Goal: Transaction & Acquisition: Obtain resource

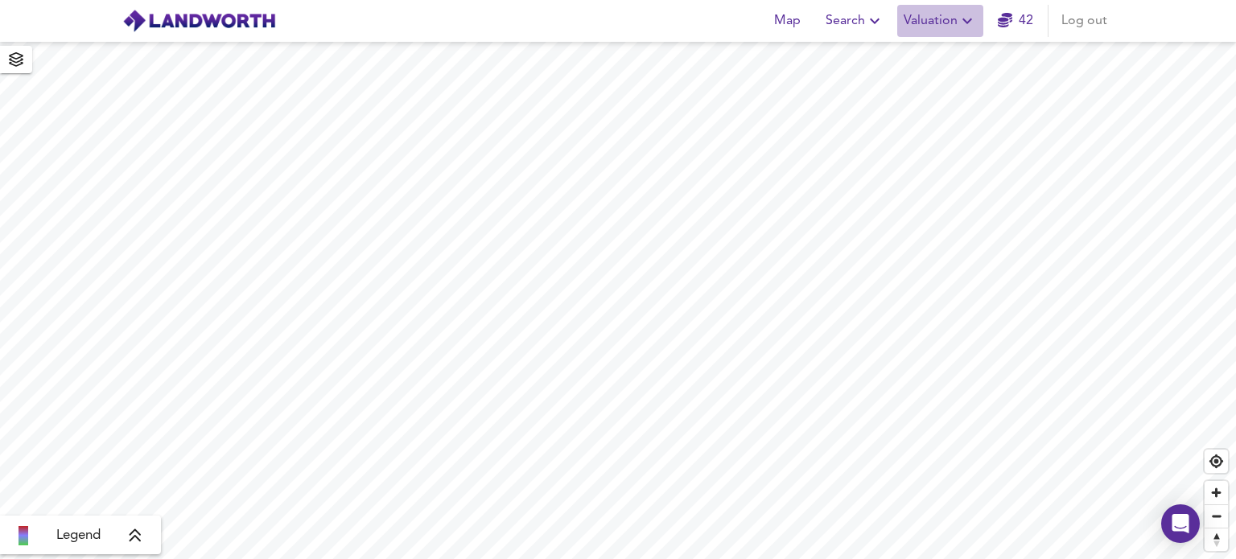
click at [934, 20] on span "Valuation" at bounding box center [940, 21] width 73 height 23
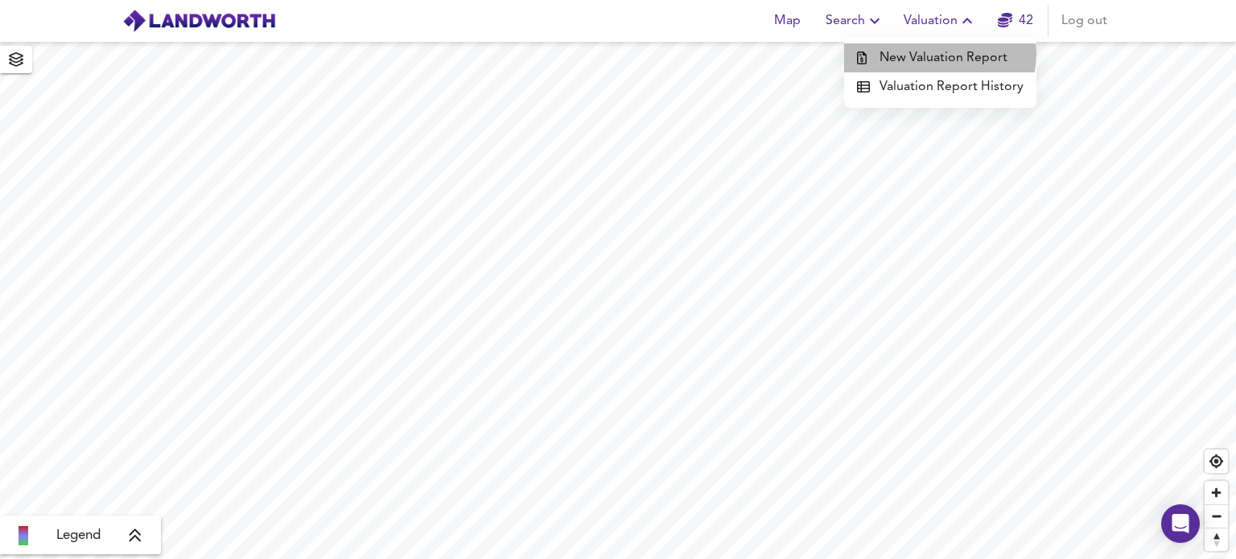
click at [943, 54] on li "New Valuation Report" at bounding box center [940, 57] width 192 height 29
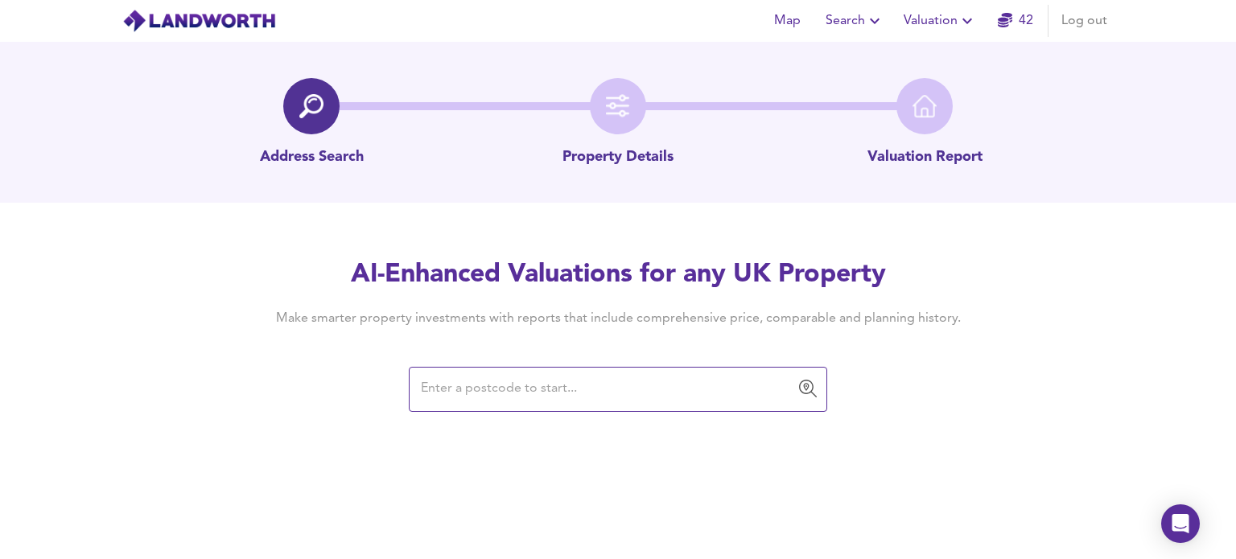
click at [448, 394] on input "text" at bounding box center [606, 389] width 380 height 31
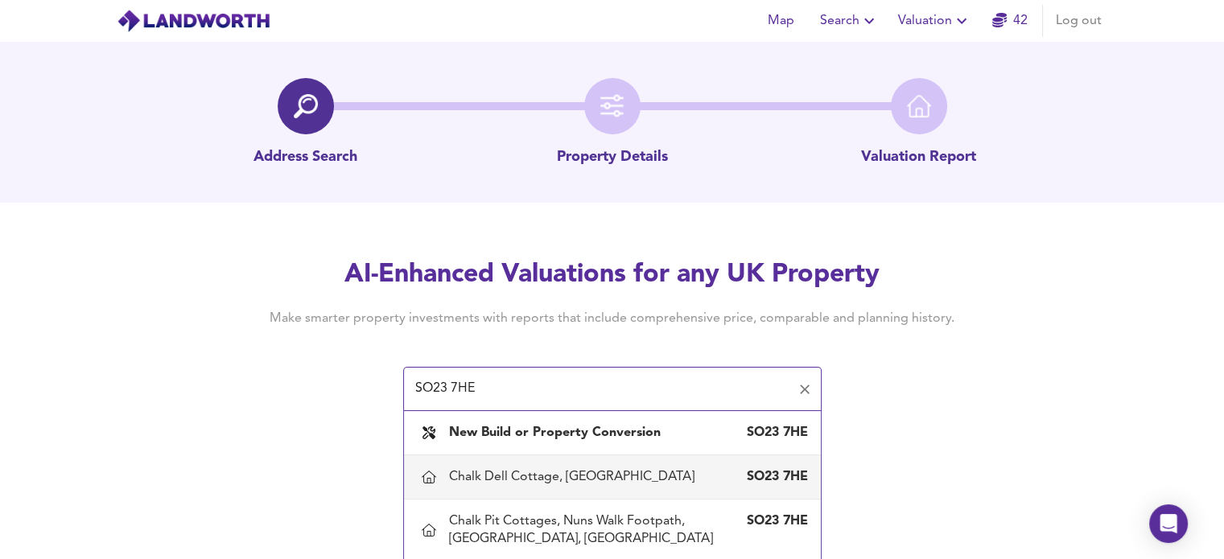
click at [526, 486] on div "Chalk Dell Cottage, Grosvenor Drive, Winchester, Hampshire" at bounding box center [575, 478] width 252 height 18
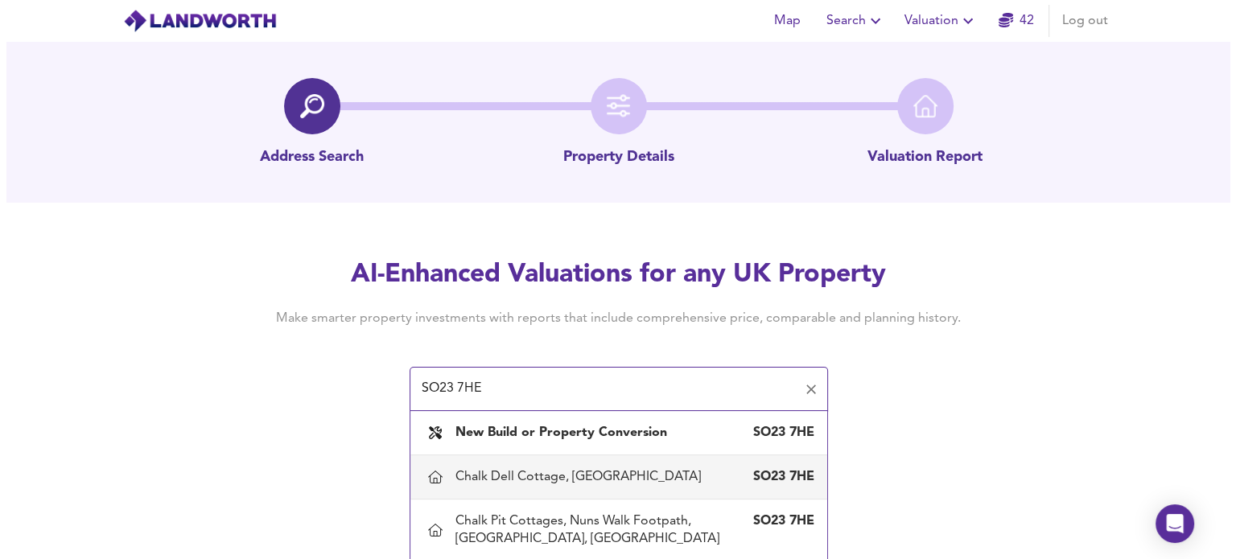
type input "Chalk Dell Cottage, Grosvenor Drive, Winchester, Hampshire"
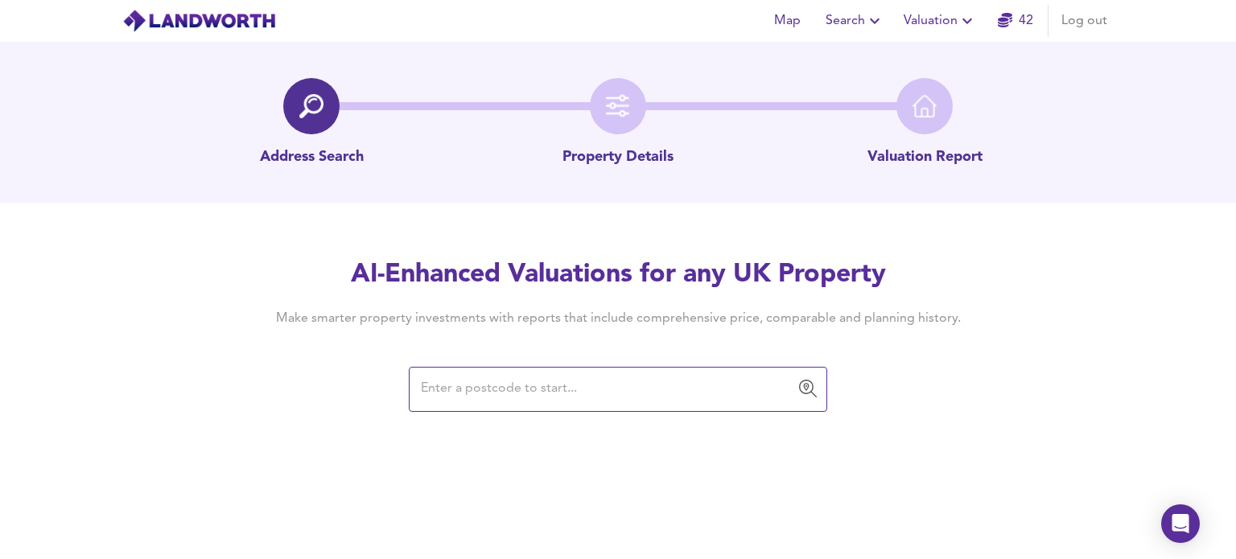
click at [506, 391] on input "text" at bounding box center [606, 389] width 380 height 31
type input "S023 7HE"
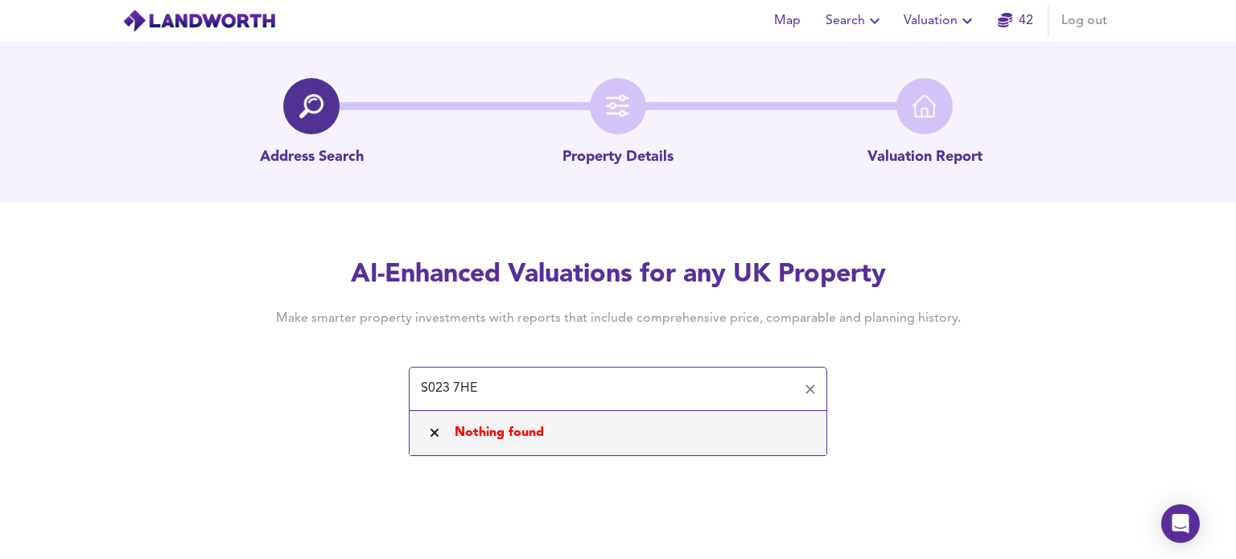
click at [435, 386] on input "S023 7HE" at bounding box center [606, 389] width 380 height 31
click at [506, 394] on input "S023 7HE" at bounding box center [606, 389] width 380 height 31
drag, startPoint x: 491, startPoint y: 385, endPoint x: 415, endPoint y: 387, distance: 75.7
click at [416, 387] on input "S023 7HE" at bounding box center [606, 389] width 380 height 31
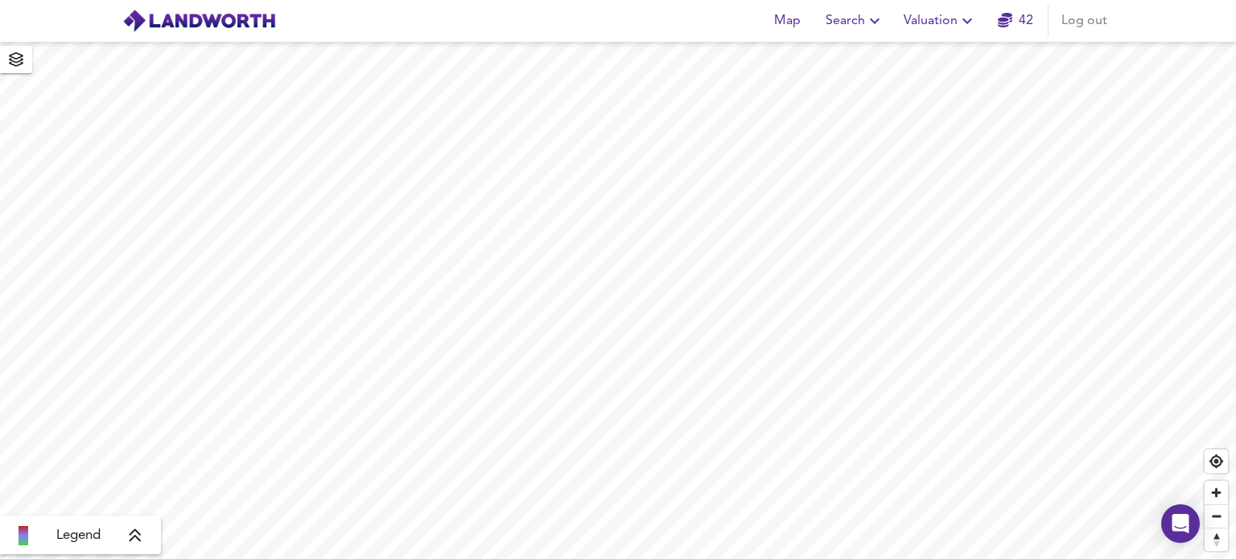
click at [950, 20] on span "Valuation" at bounding box center [940, 21] width 73 height 23
click at [934, 52] on li "New Valuation Report" at bounding box center [940, 57] width 192 height 29
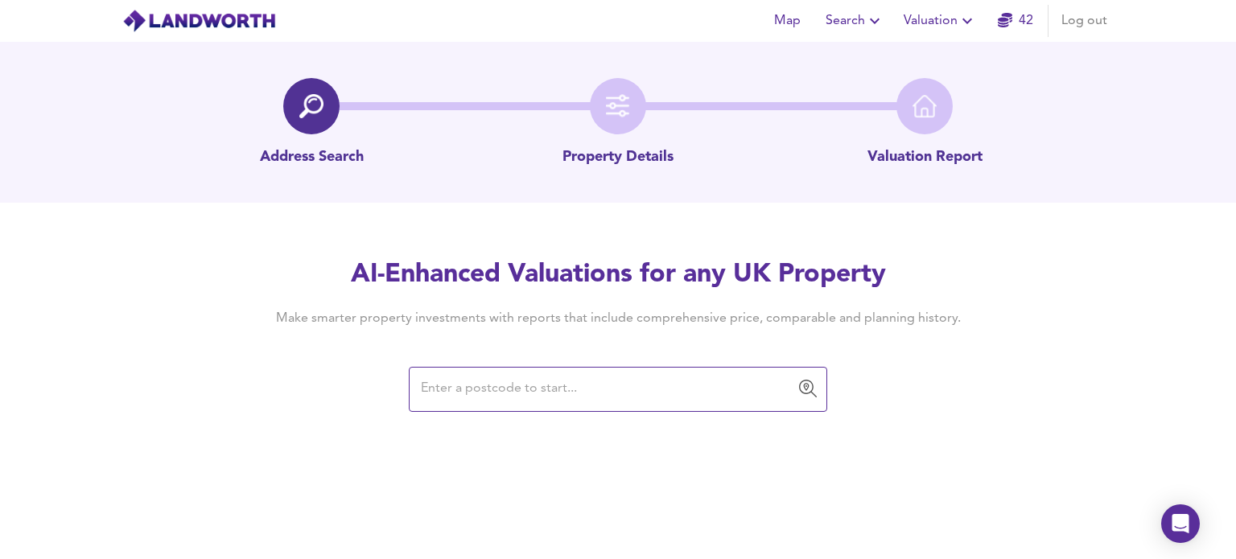
click at [514, 390] on input "text" at bounding box center [606, 389] width 380 height 31
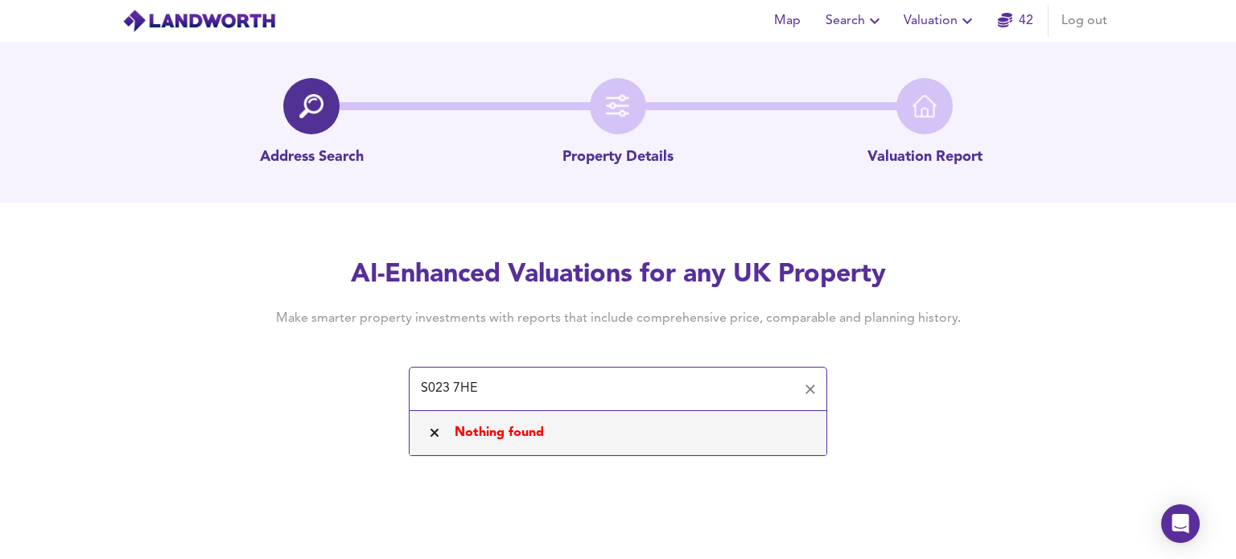
click at [438, 390] on input "S023 7HE" at bounding box center [606, 389] width 380 height 31
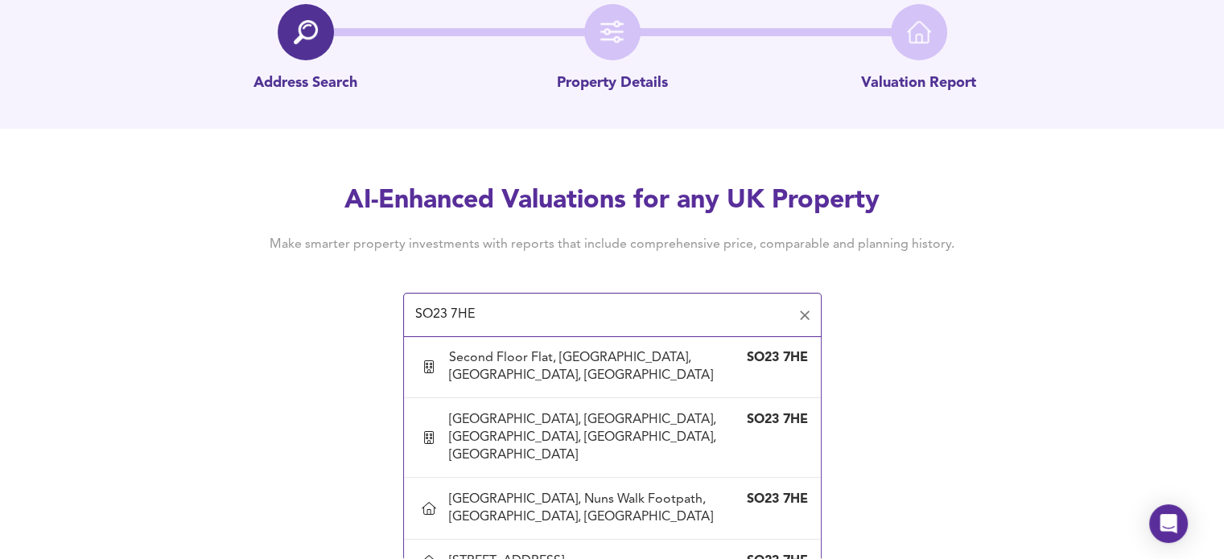
scroll to position [216, 0]
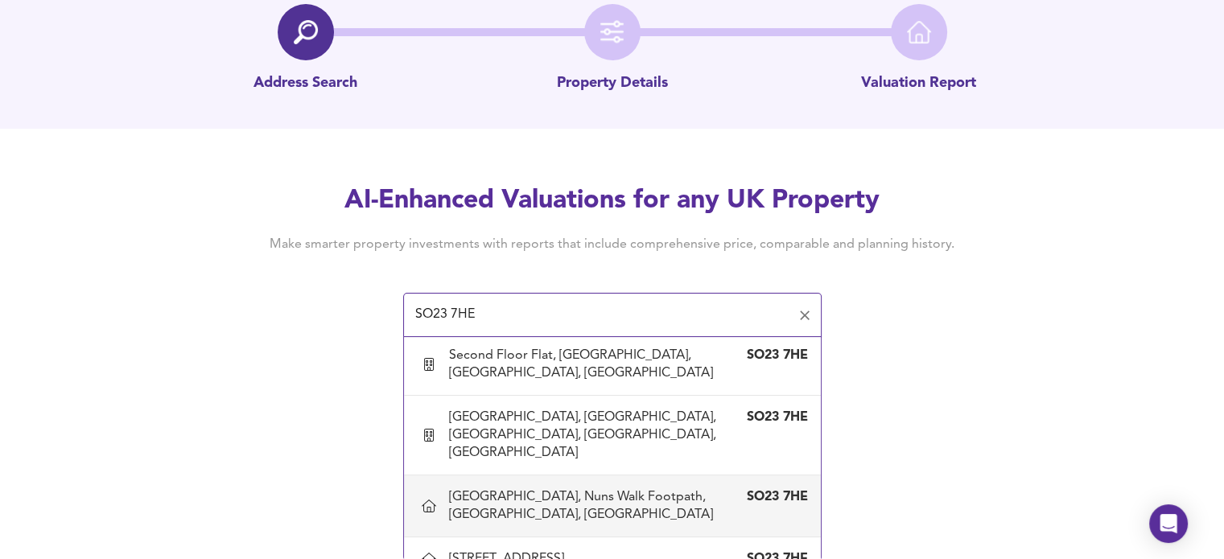
click at [506, 503] on div "Chalkdell House, Nuns Walk Footpath, Winchester, Hampshire" at bounding box center [596, 506] width 295 height 35
type input "Chalkdell House, Nuns Walk Footpath, Winchester, Hampshire"
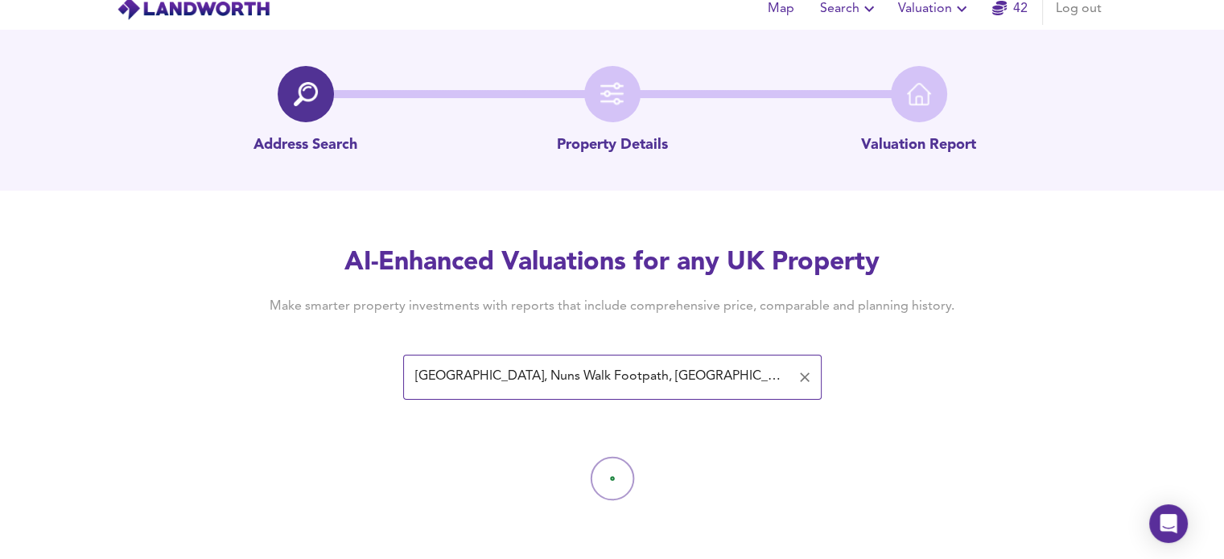
scroll to position [0, 0]
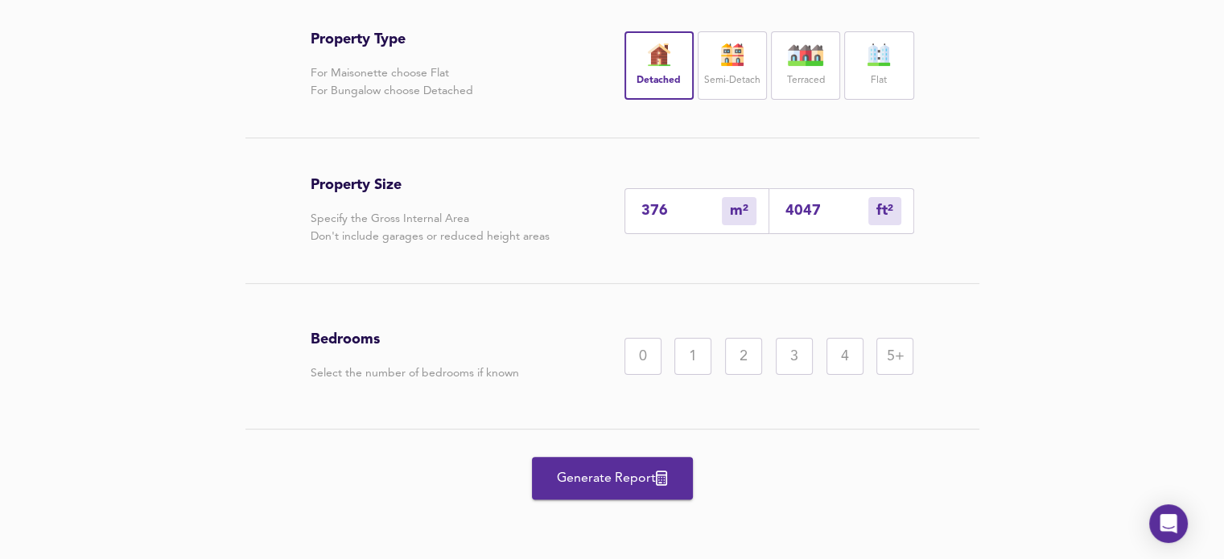
scroll to position [398, 0]
click at [898, 357] on div "5+" at bounding box center [895, 356] width 37 height 37
click at [612, 473] on span "Generate Report" at bounding box center [612, 479] width 129 height 23
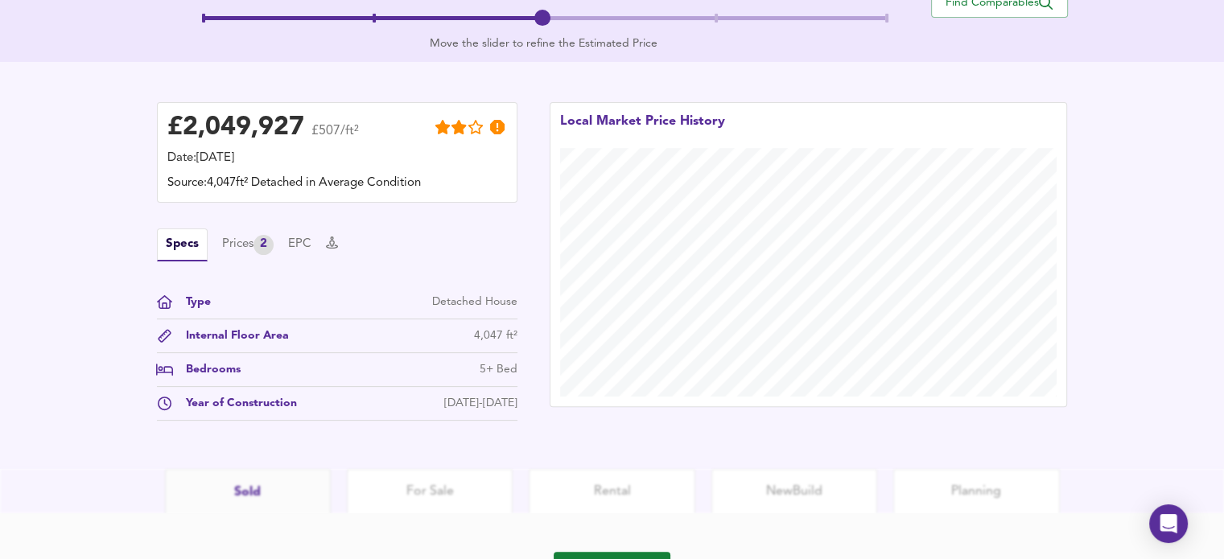
scroll to position [393, 0]
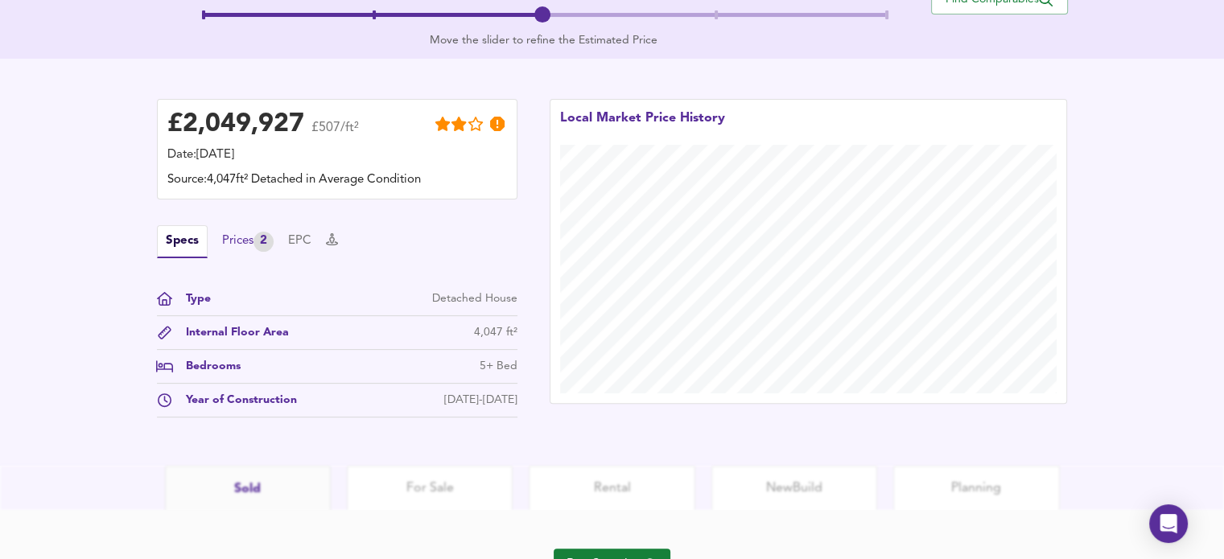
click at [231, 242] on div "Prices 2" at bounding box center [248, 242] width 52 height 20
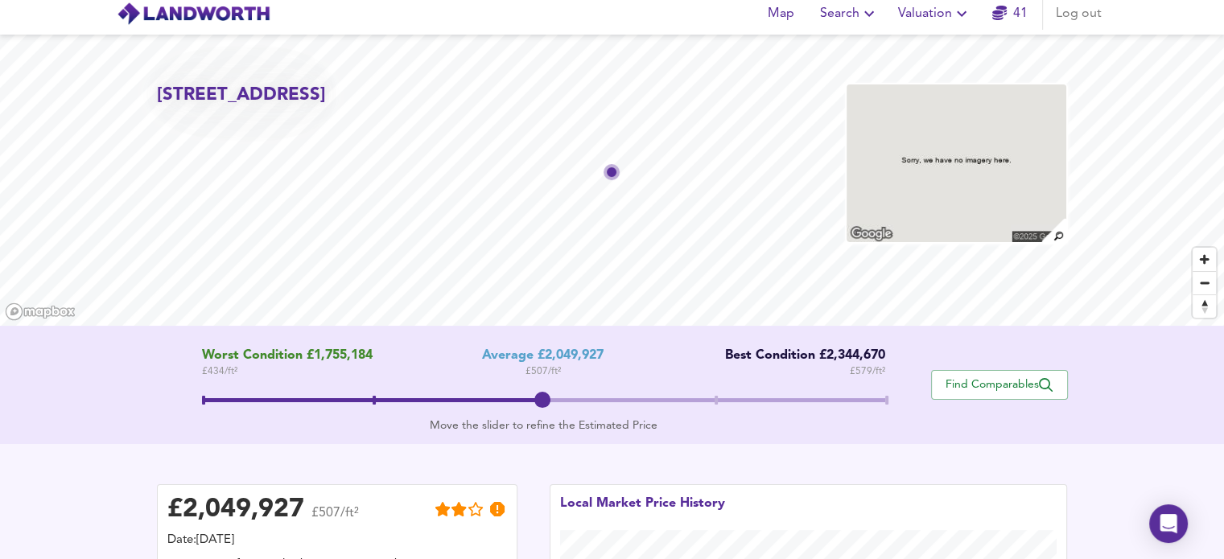
scroll to position [0, 0]
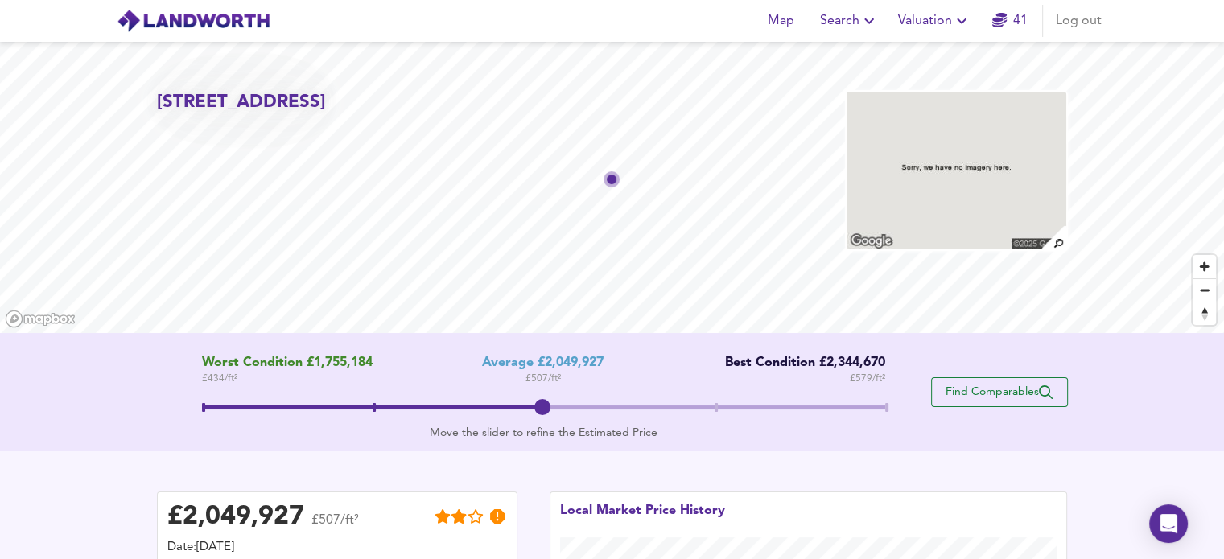
click at [1007, 386] on span "Find Comparables" at bounding box center [999, 392] width 119 height 15
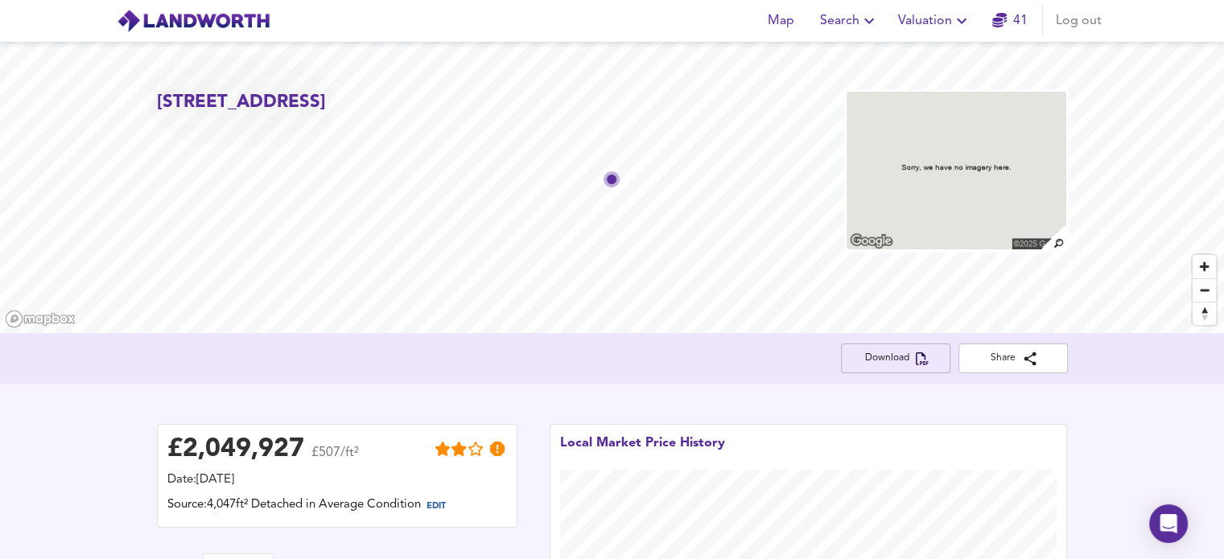
click at [902, 357] on span "Download" at bounding box center [896, 358] width 84 height 17
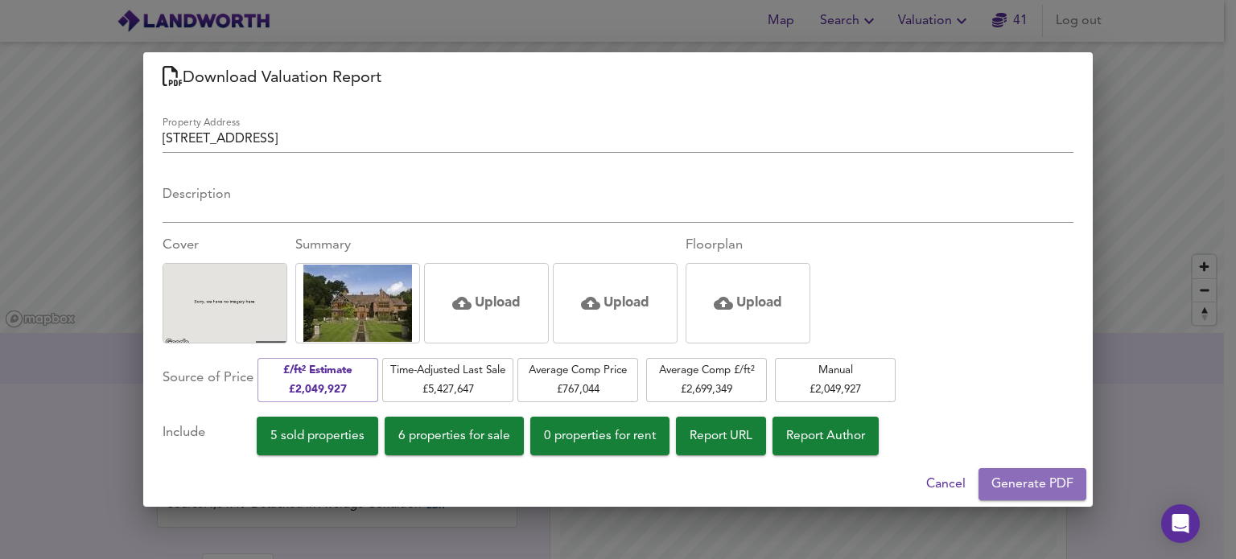
click at [1029, 481] on span "Generate PDF" at bounding box center [1033, 484] width 82 height 23
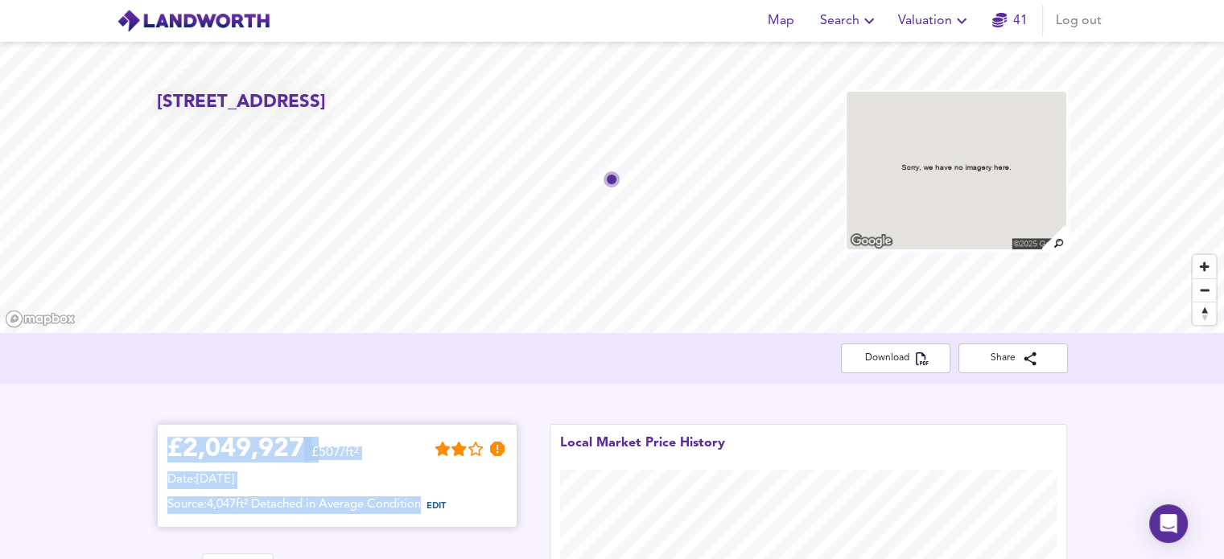
drag, startPoint x: 173, startPoint y: 448, endPoint x: 489, endPoint y: 504, distance: 320.6
click at [489, 504] on div "£ 2,049,927 £507/ft² Date: 25 September 2025 Source: 4,047ft² Detached in Avera…" at bounding box center [337, 476] width 340 height 83
copy div "£ 2,049,927 £507/ft² Date: 25 September 2025 Source: 4,047ft² Detached in Avera…"
click at [963, 27] on icon "button" at bounding box center [961, 20] width 19 height 19
click at [960, 20] on icon "button" at bounding box center [962, 22] width 10 height 6
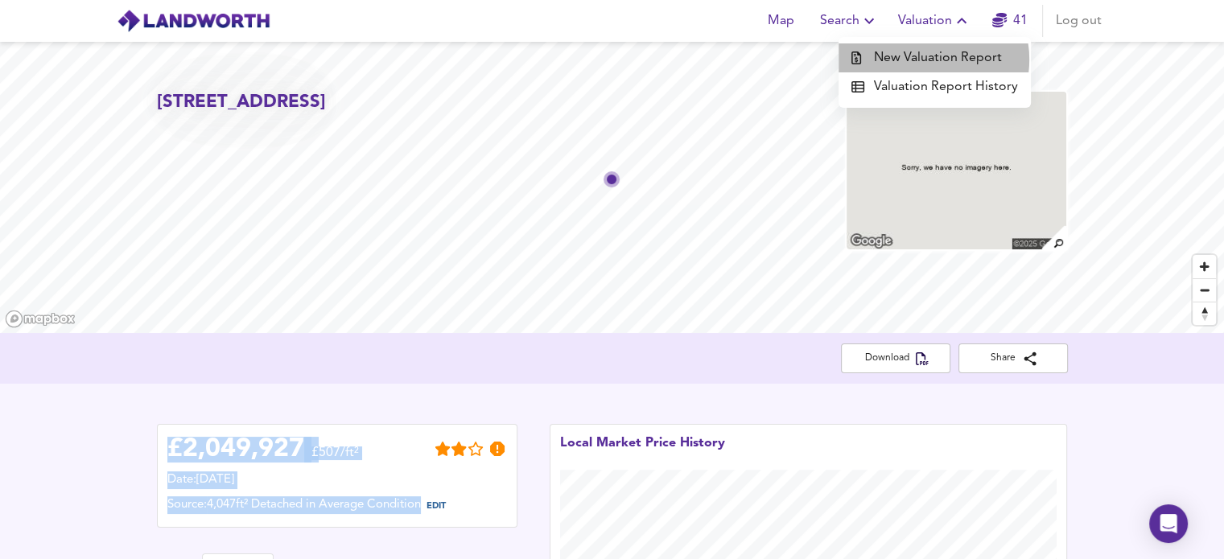
click at [930, 60] on li "New Valuation Report" at bounding box center [935, 57] width 192 height 29
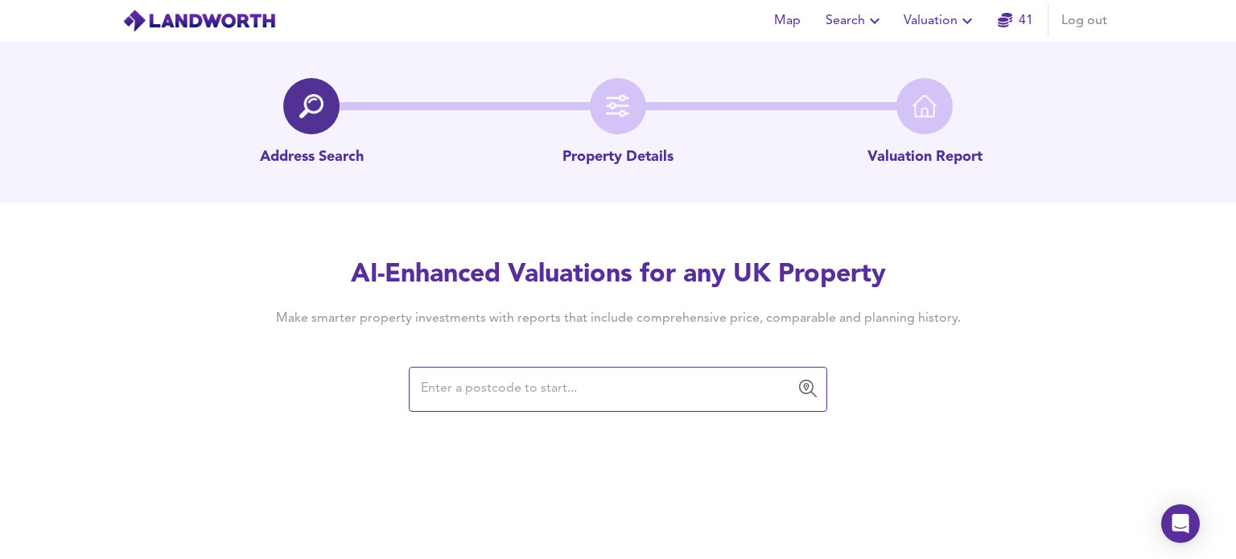
click at [477, 391] on input "text" at bounding box center [606, 389] width 380 height 31
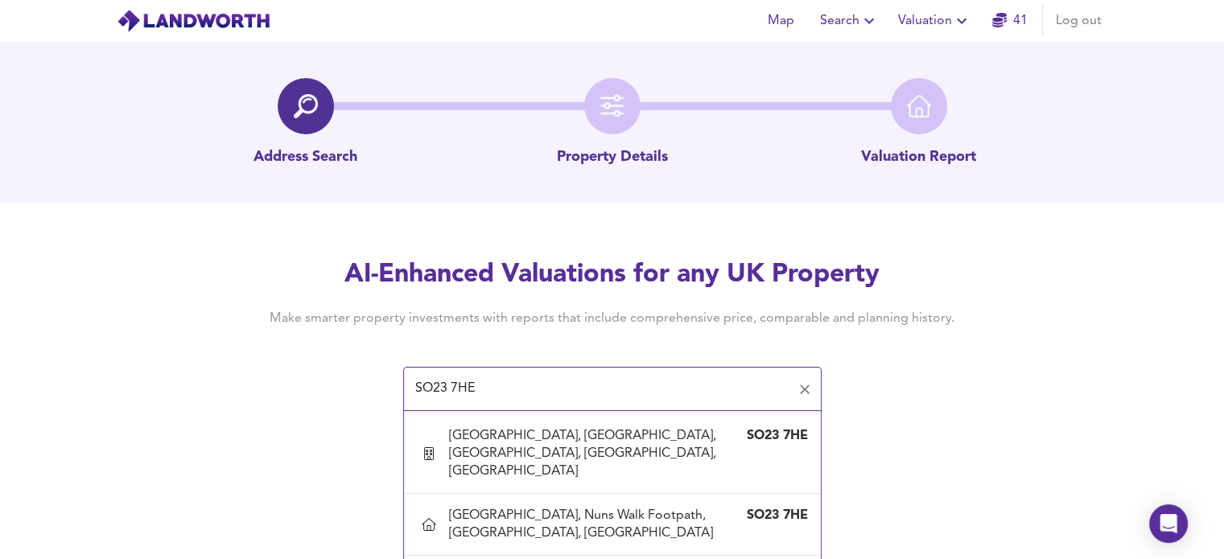
scroll to position [304, 0]
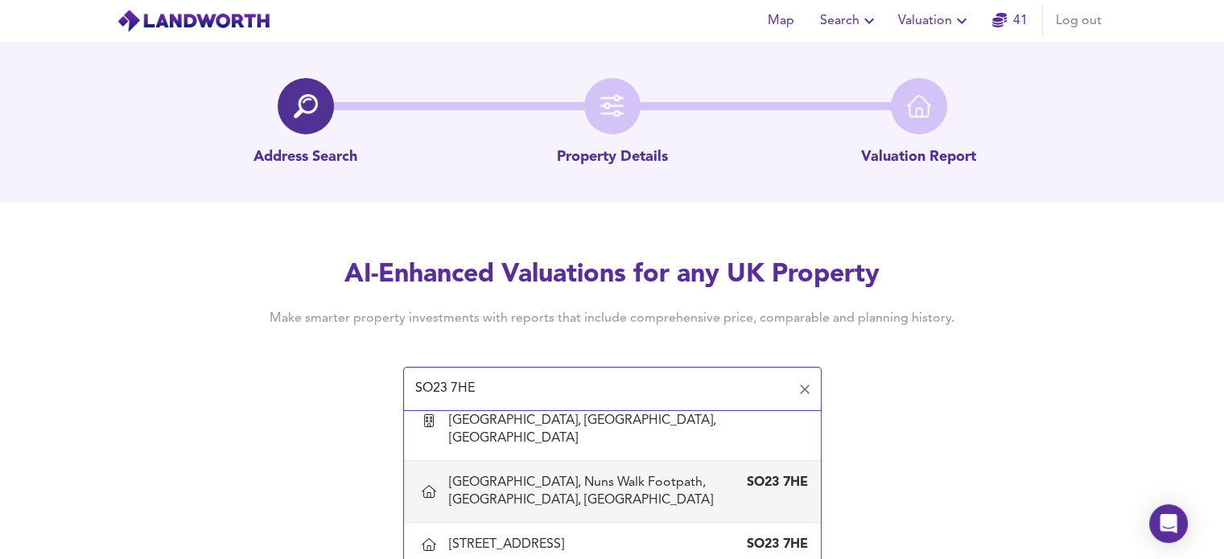
click at [551, 495] on div "Chalkdell House, Nuns Walk Footpath, Winchester, Hampshire" at bounding box center [596, 491] width 295 height 35
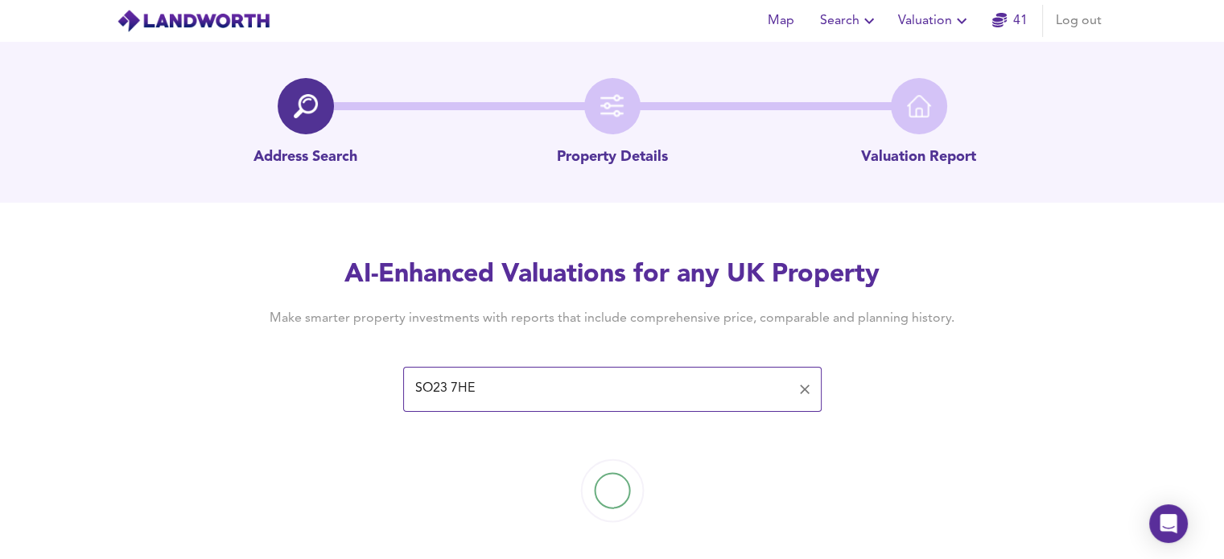
type input "Chalkdell House, Nuns Walk Footpath, Winchester, Hampshire"
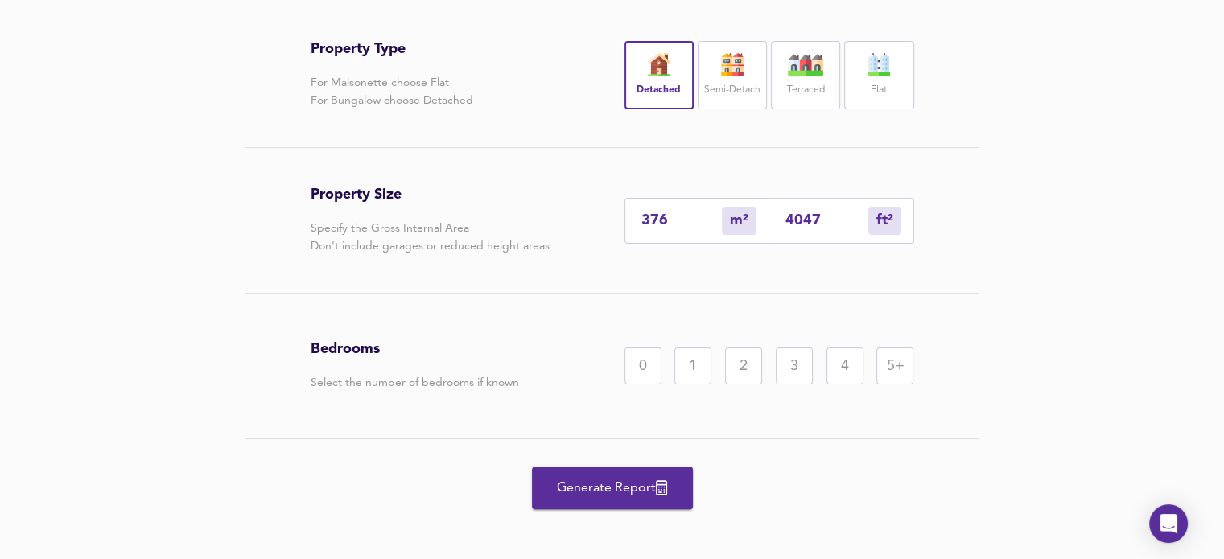
scroll to position [377, 0]
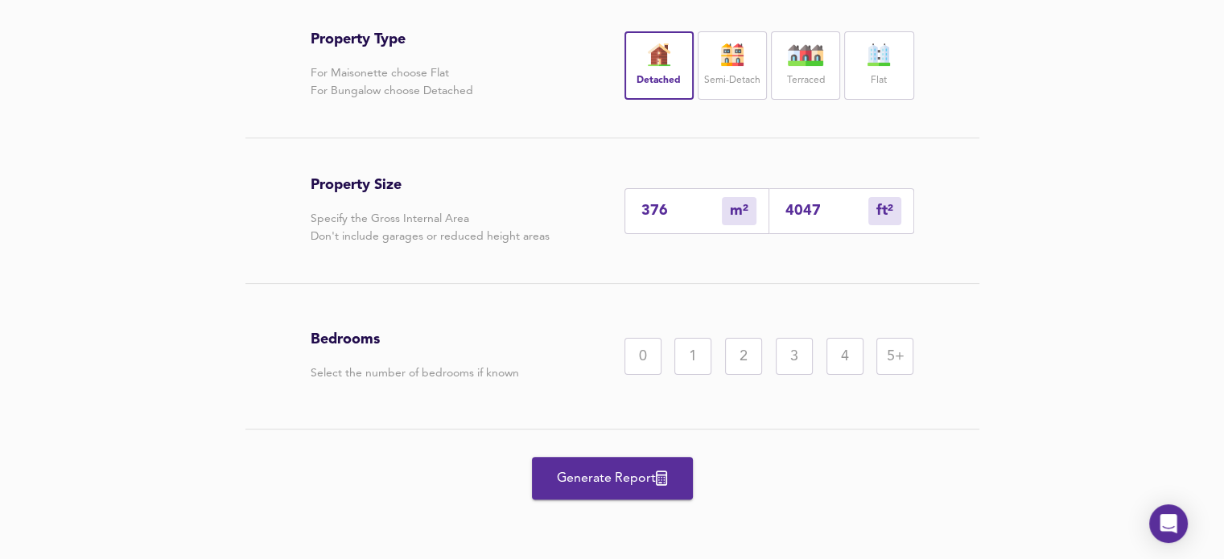
click at [819, 220] on input "4047" at bounding box center [827, 211] width 83 height 17
type input "38"
type input "404"
type input "4"
type input "40"
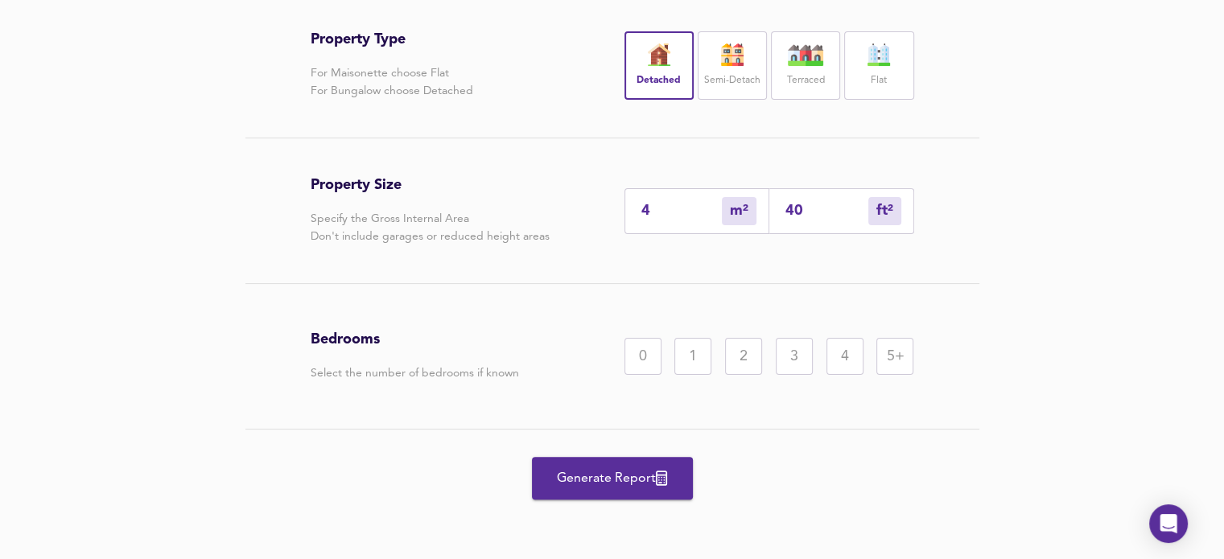
type input "0"
type input "4"
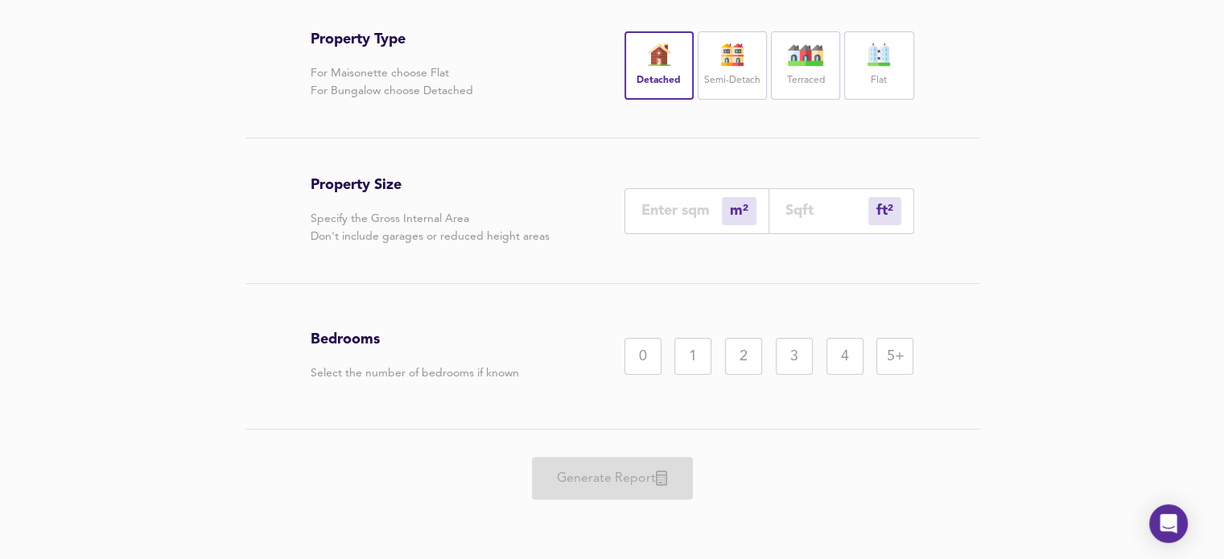
type input "1"
type input "8"
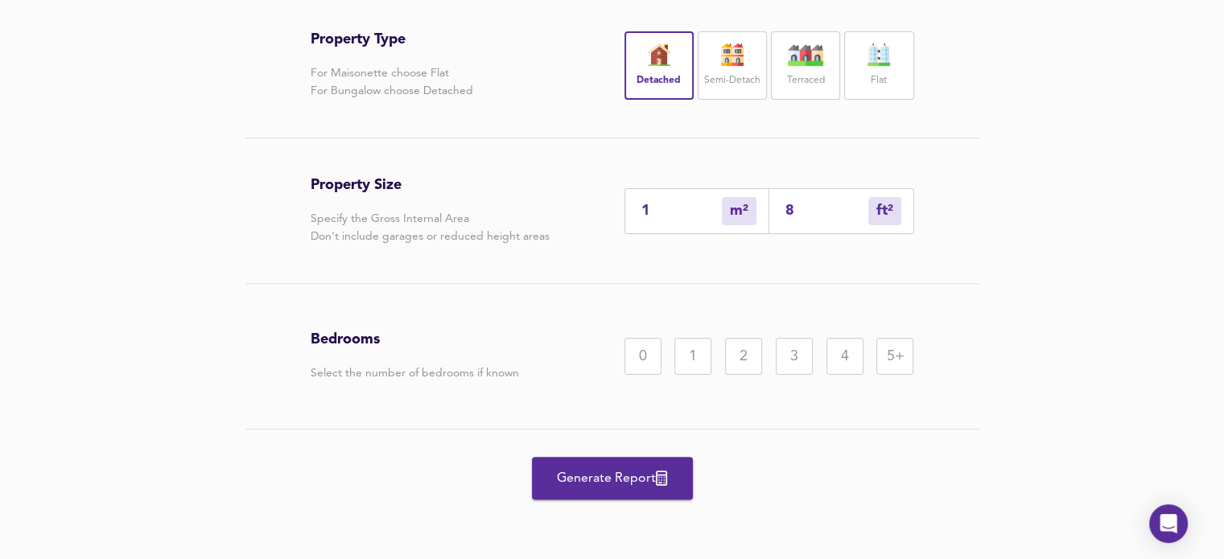
type input "8"
type input "82"
type input "77"
type input "826"
type input "768"
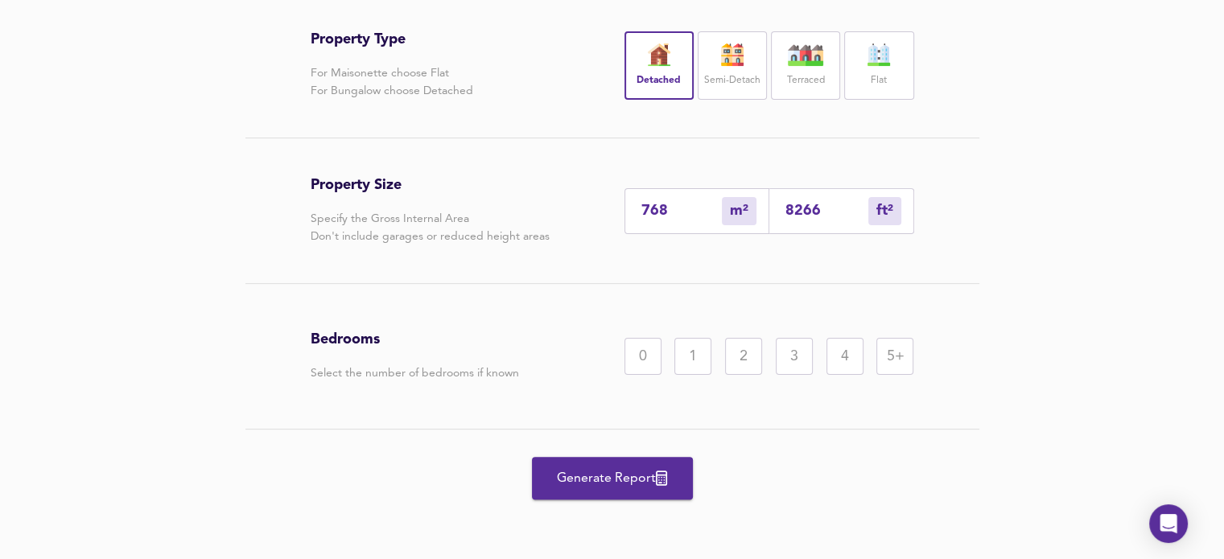
type input "8266"
click at [892, 375] on div "5+" at bounding box center [895, 356] width 37 height 37
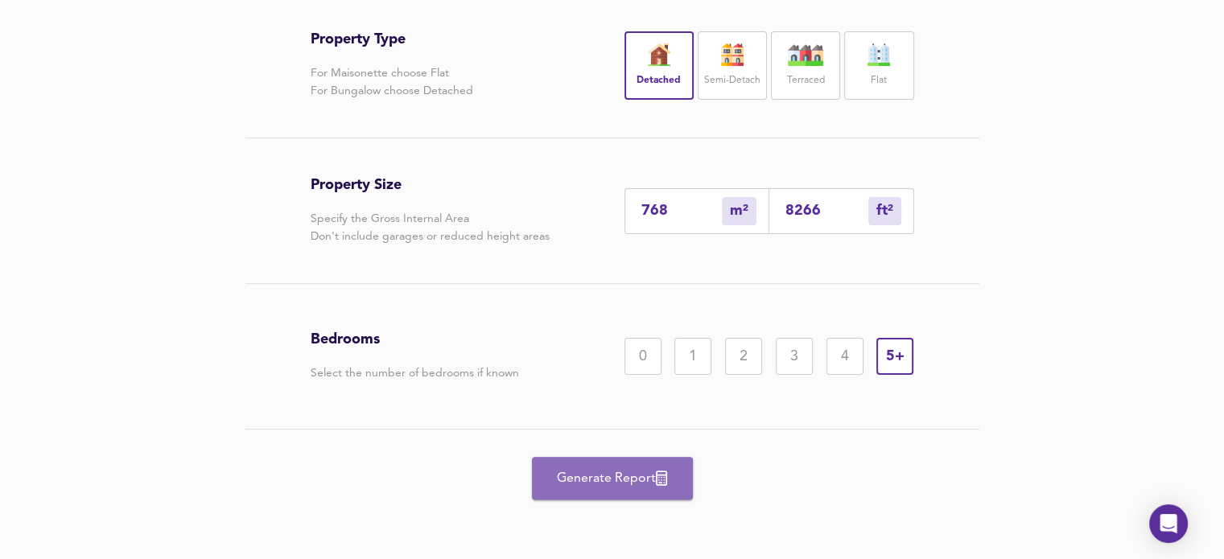
click at [619, 490] on span "Generate Report" at bounding box center [612, 479] width 129 height 23
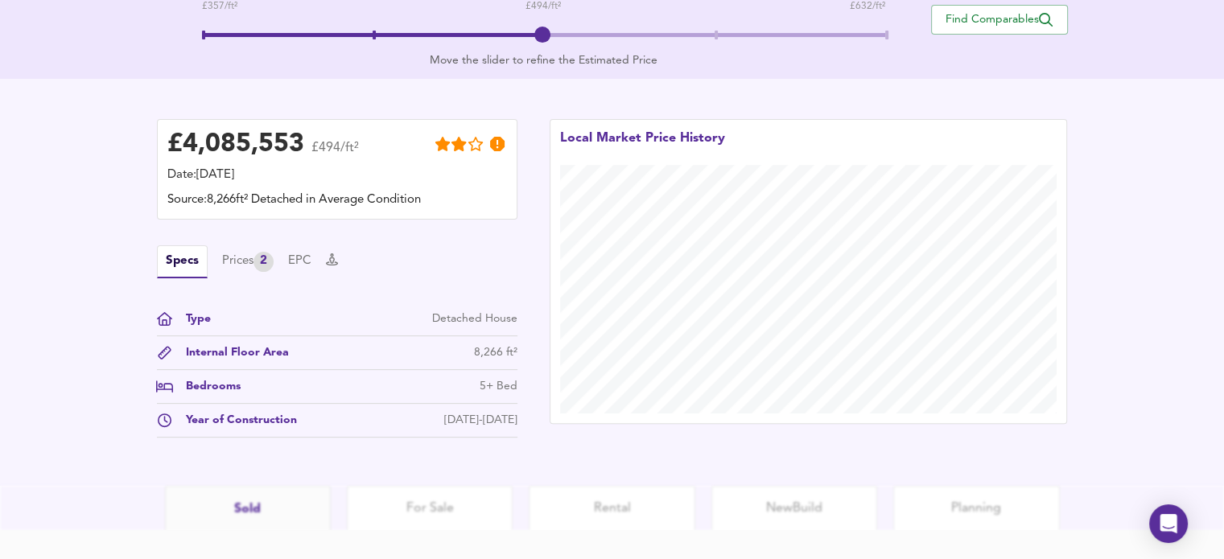
scroll to position [377, 0]
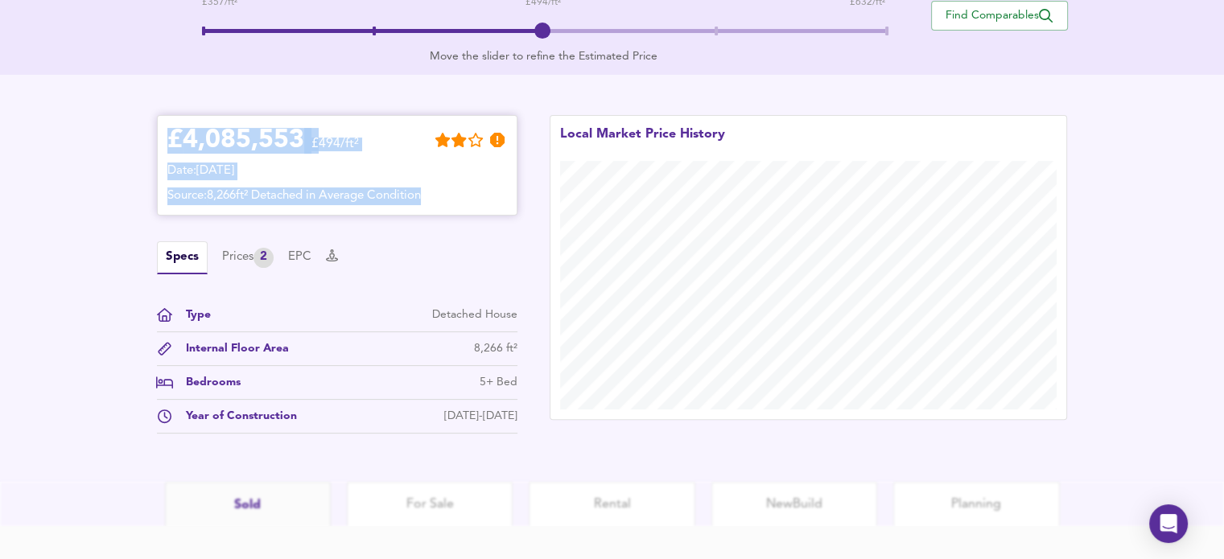
drag, startPoint x: 173, startPoint y: 138, endPoint x: 455, endPoint y: 195, distance: 287.5
click at [455, 195] on div "£ 4,085,553 £494/ft² Date: 25 September 2025 Source: 8,266ft² Detached in Avera…" at bounding box center [337, 166] width 340 height 80
copy div "£ 4,085,553 £494/ft² Date: 25 September 2025 Source: 8,266ft² Detached in Avera…"
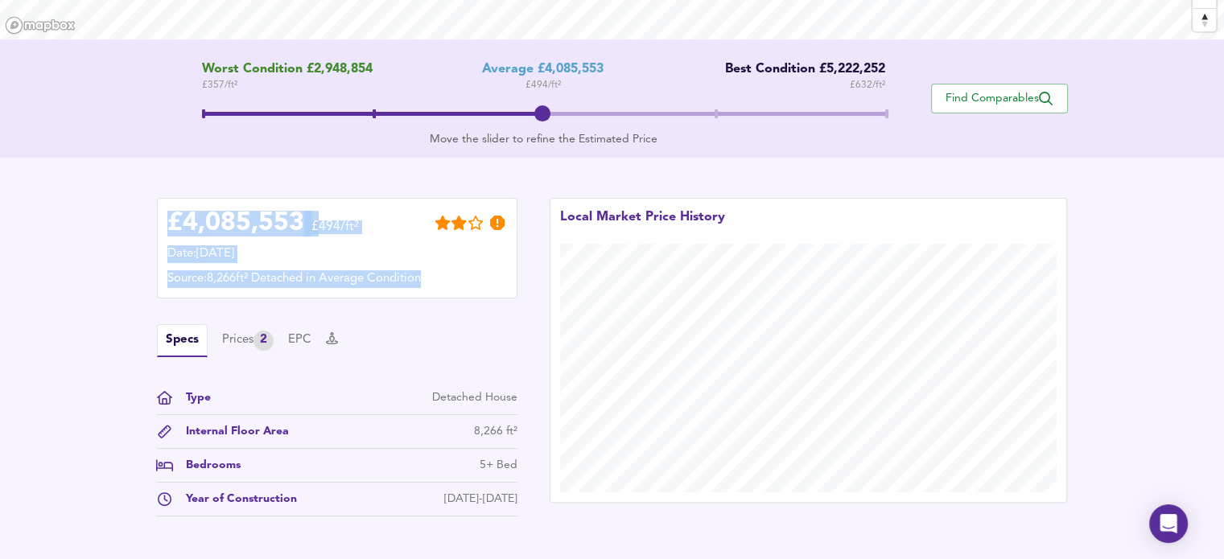
scroll to position [289, 0]
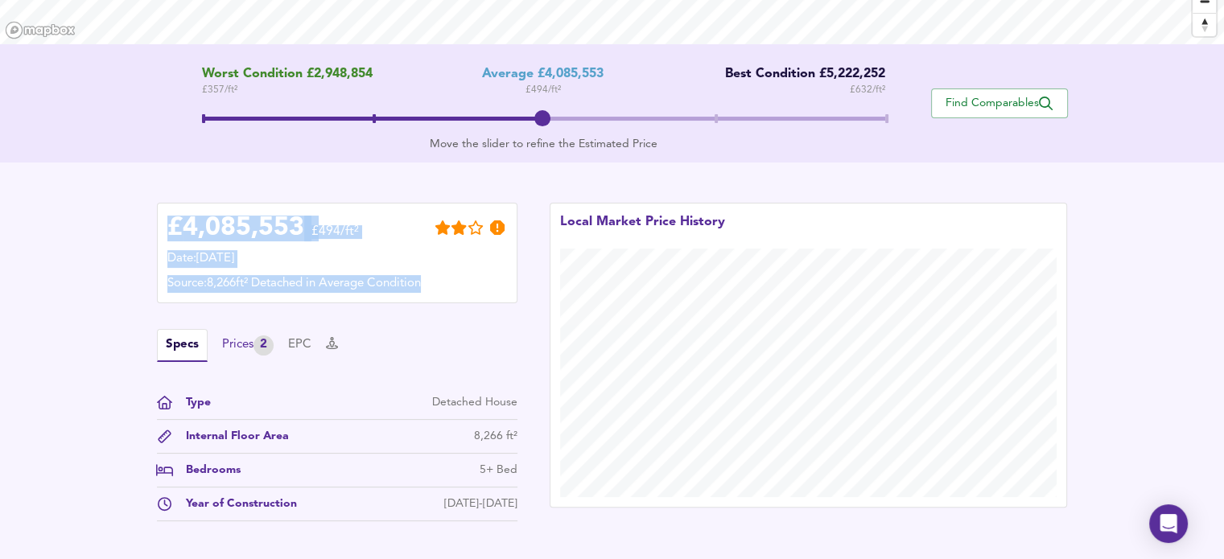
click at [245, 341] on div "Prices 2" at bounding box center [248, 346] width 52 height 20
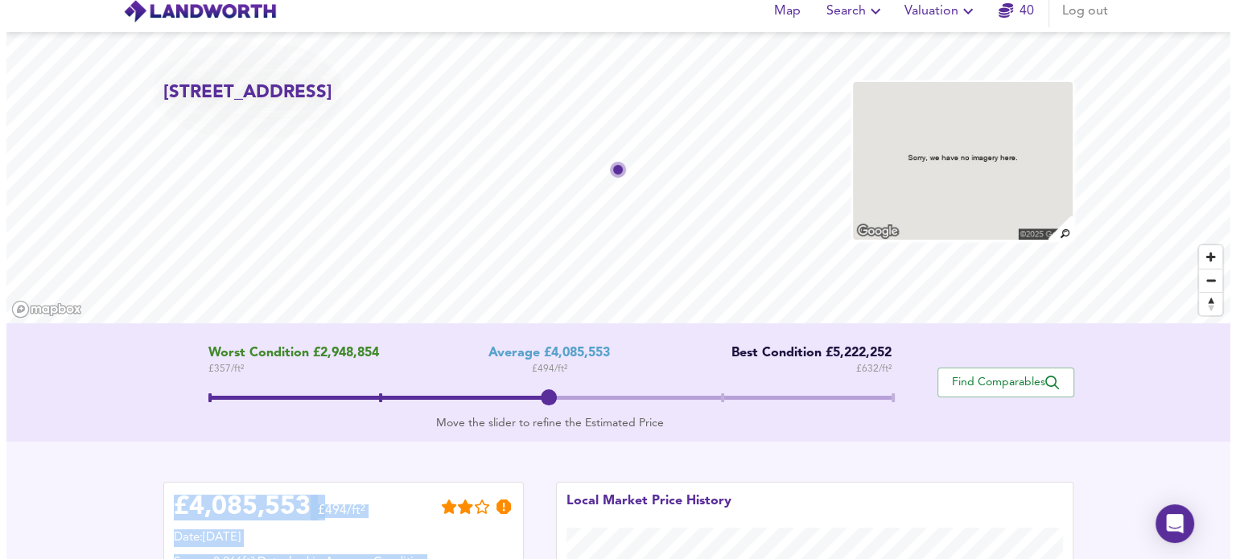
scroll to position [0, 0]
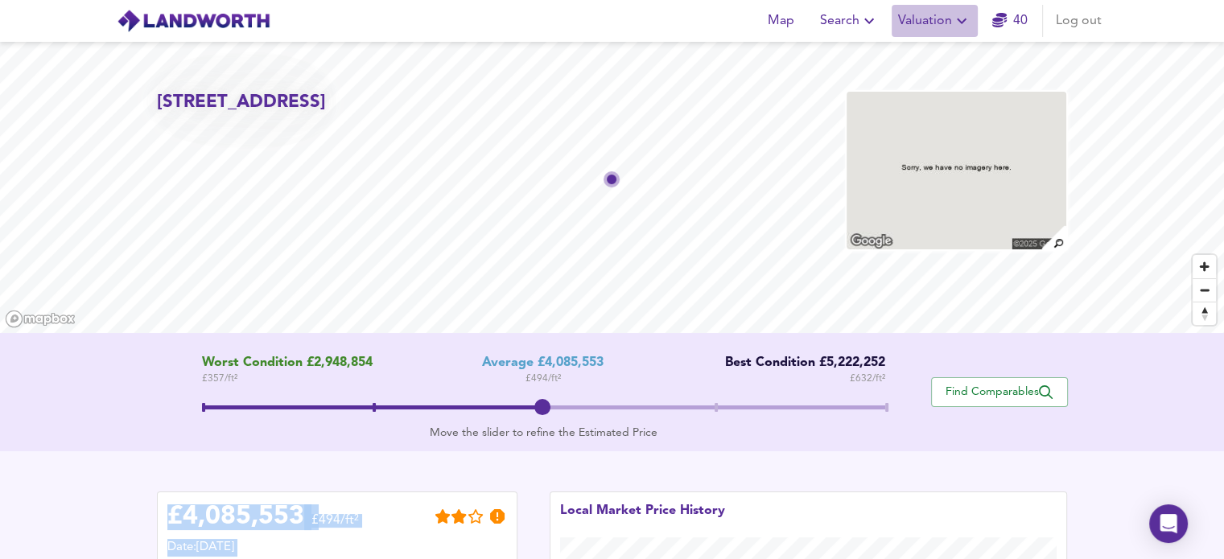
click at [950, 19] on span "Valuation" at bounding box center [934, 21] width 73 height 23
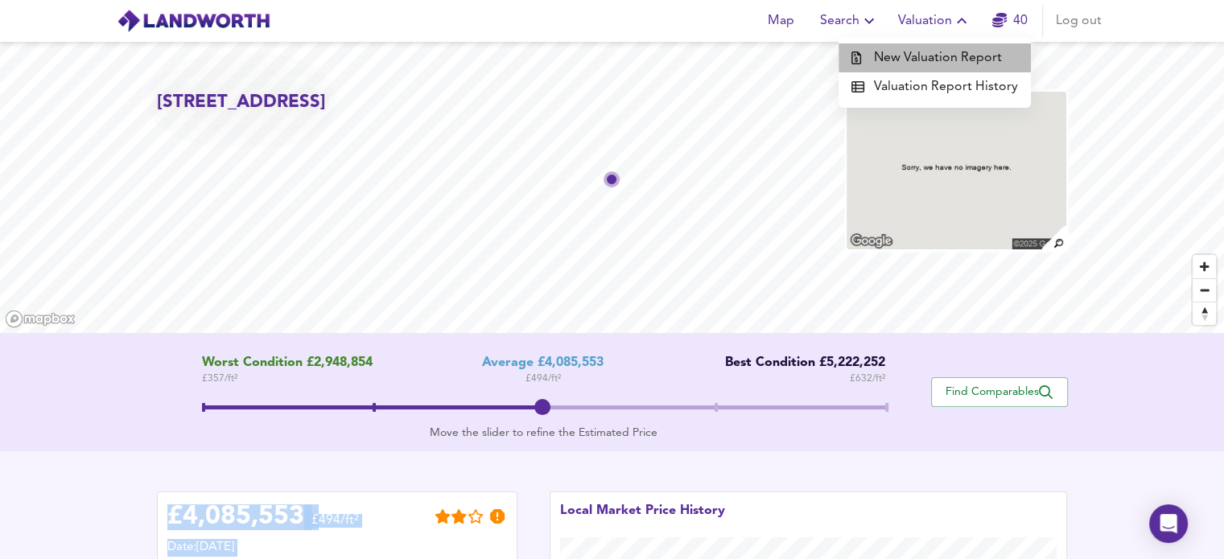
click at [940, 56] on li "New Valuation Report" at bounding box center [935, 57] width 192 height 29
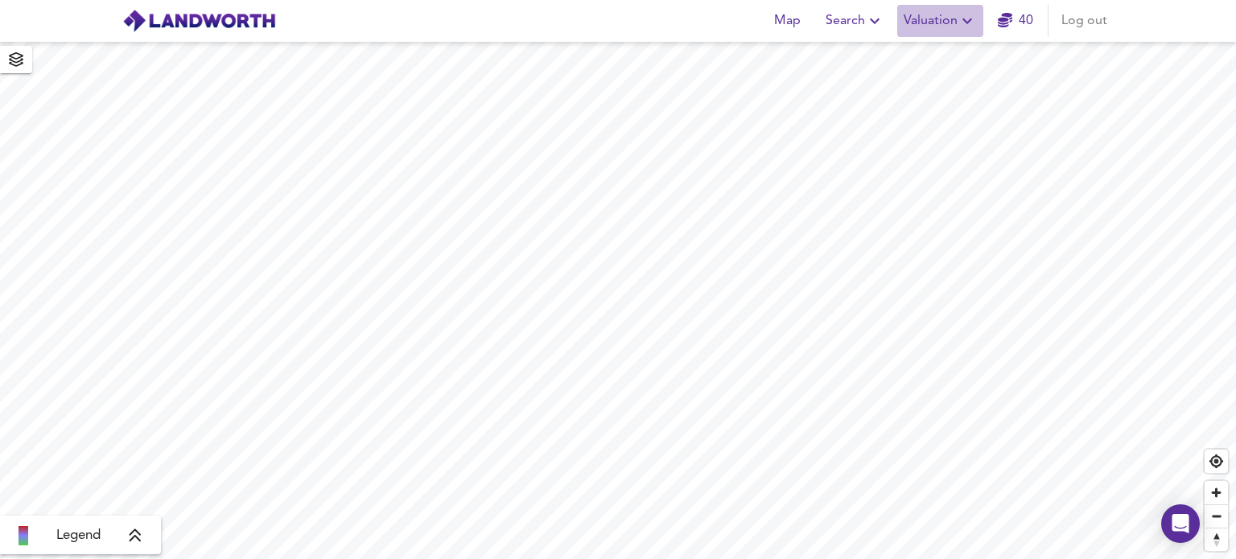
click at [956, 24] on span "Valuation" at bounding box center [940, 21] width 73 height 23
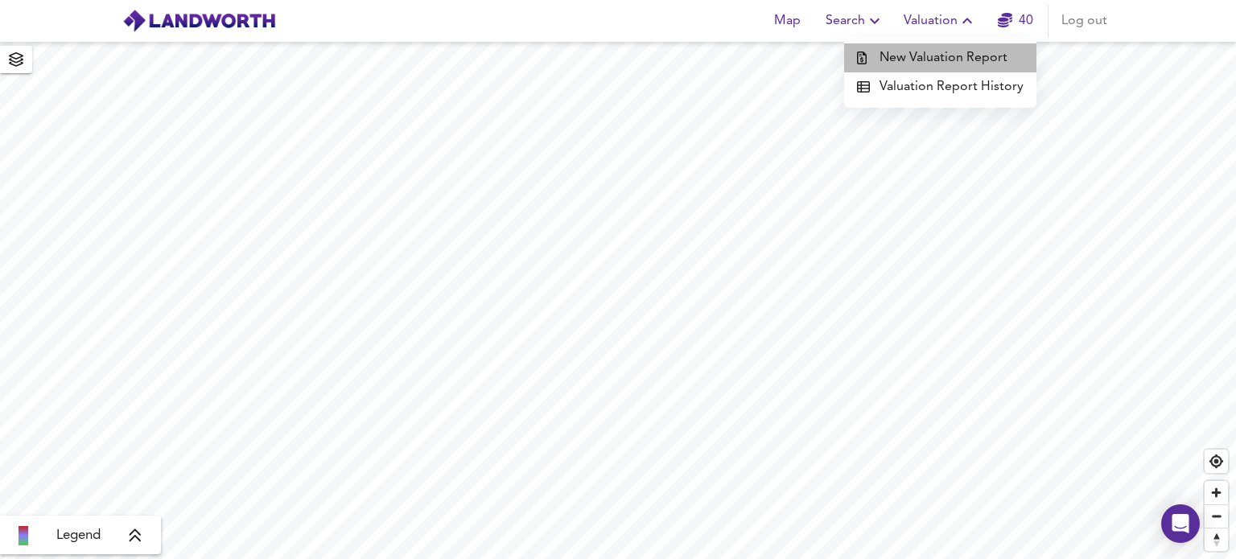
click at [943, 59] on li "New Valuation Report" at bounding box center [940, 57] width 192 height 29
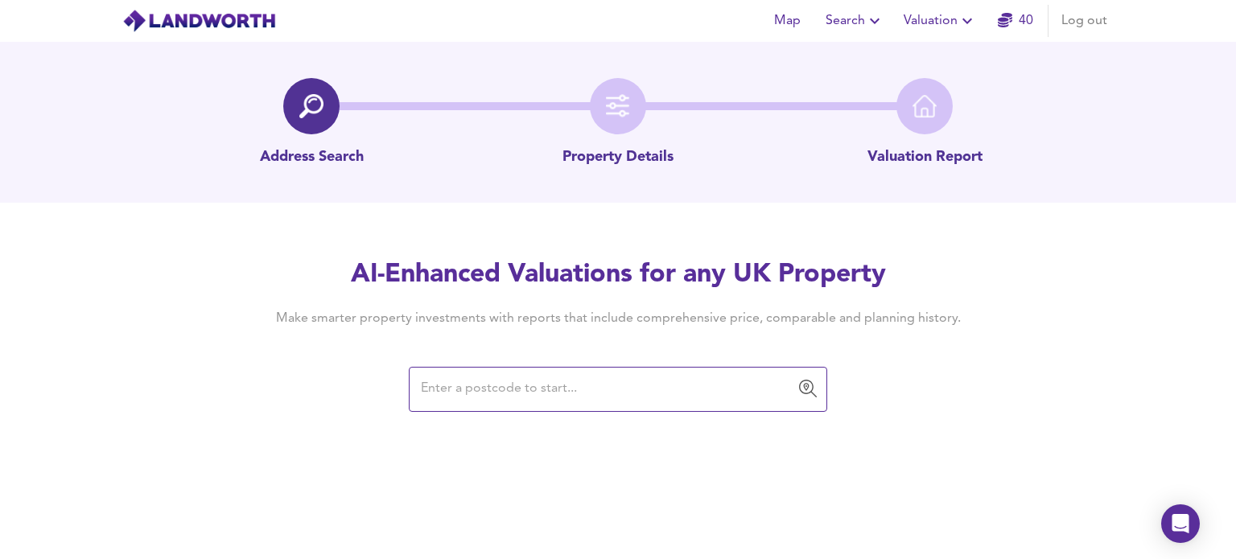
click at [458, 385] on input "text" at bounding box center [606, 389] width 380 height 31
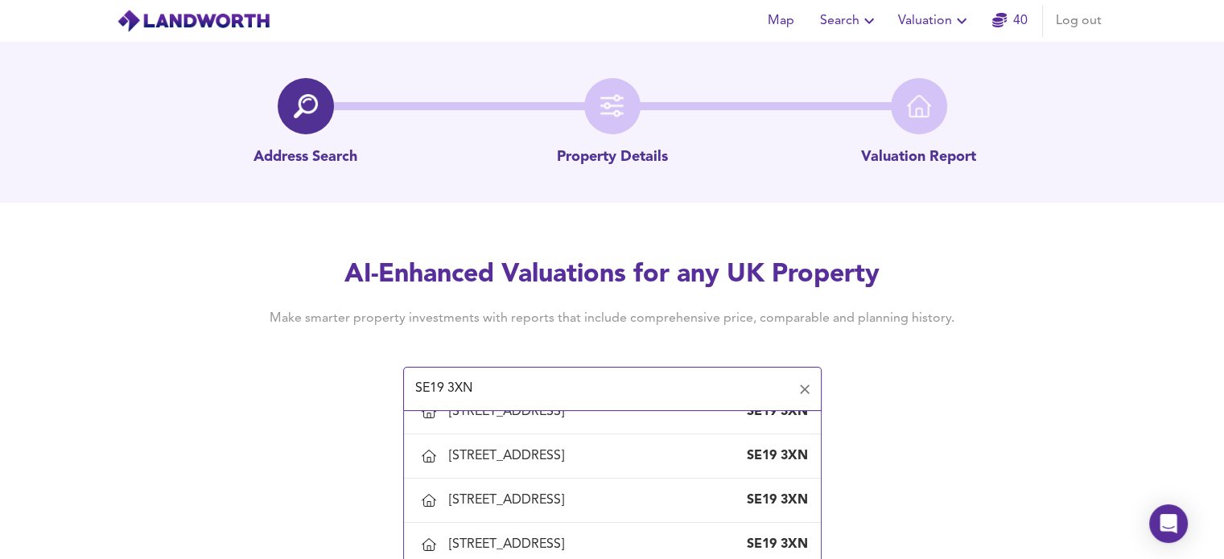
scroll to position [316, 0]
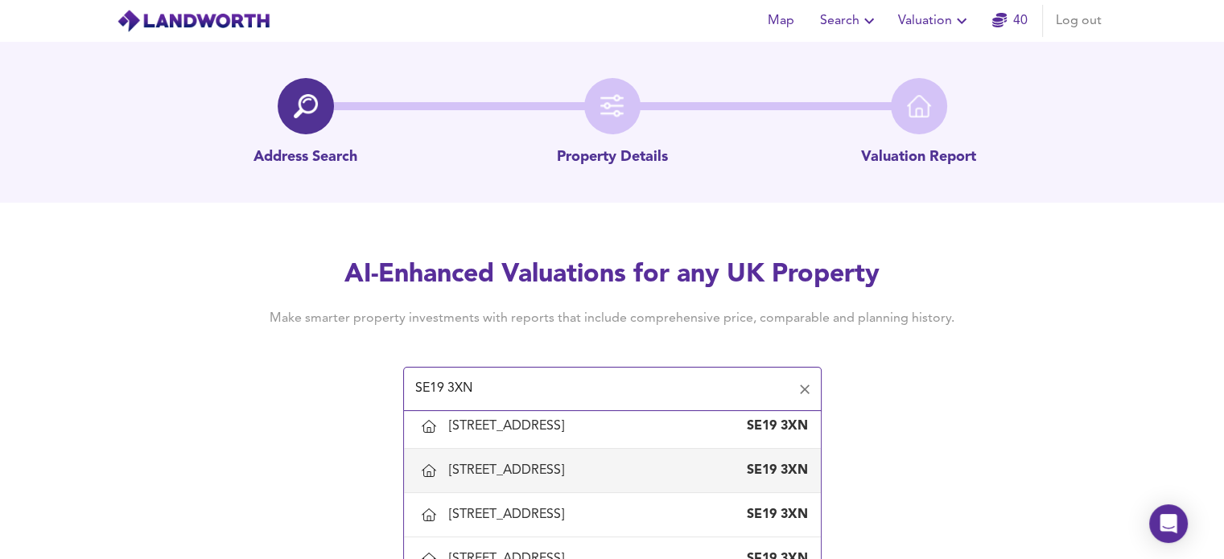
click at [571, 473] on div "[STREET_ADDRESS]" at bounding box center [510, 471] width 122 height 18
type input "[STREET_ADDRESS]"
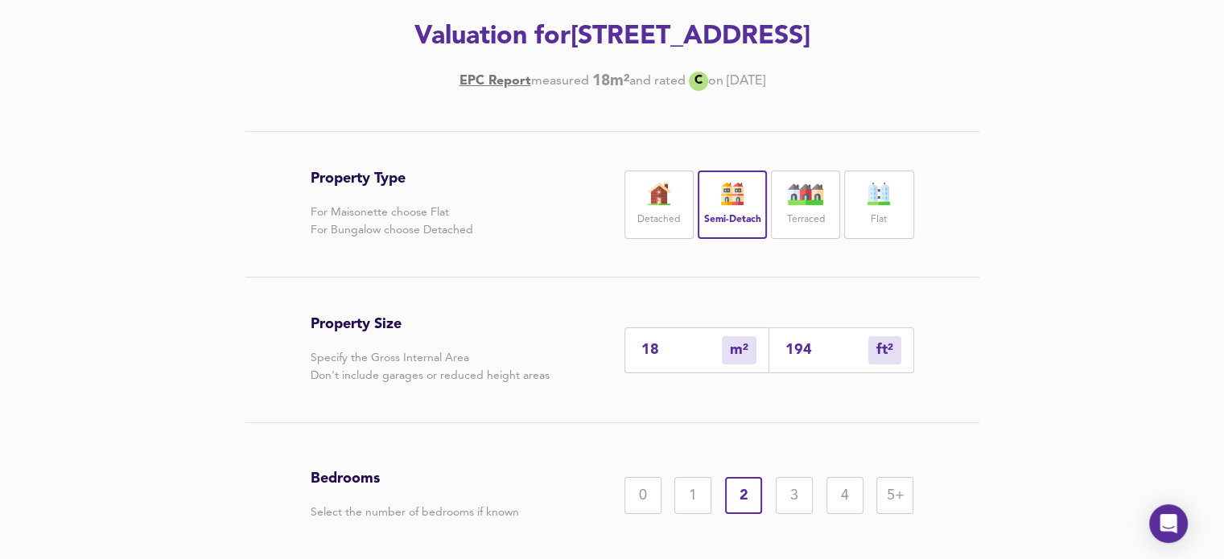
scroll to position [235, 0]
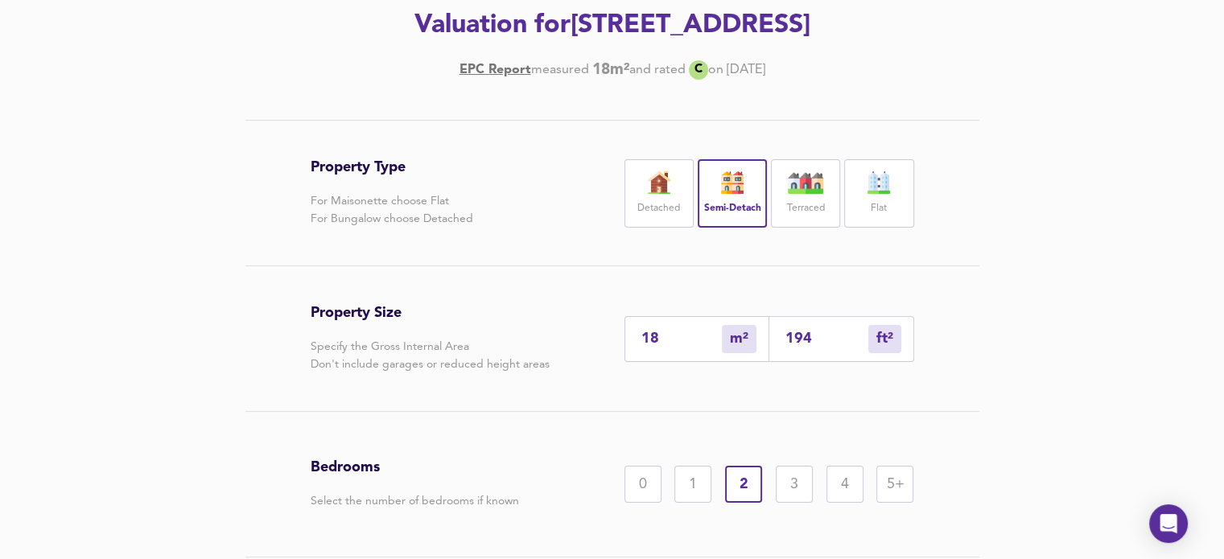
click at [819, 340] on input "194" at bounding box center [827, 339] width 83 height 17
drag, startPoint x: 815, startPoint y: 341, endPoint x: 762, endPoint y: 334, distance: 52.7
click at [762, 335] on div "18 m² sqm 194 ft² sqft" at bounding box center [770, 339] width 290 height 46
type input "0"
type input "1"
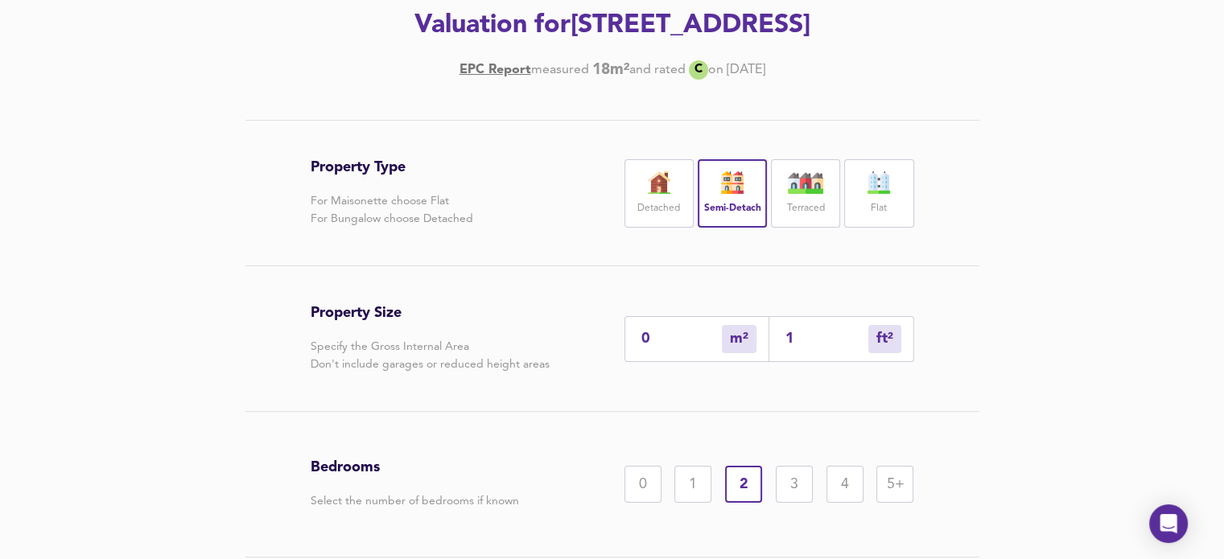
type input "1"
type input "14"
type input "13"
type input "141"
type input "131"
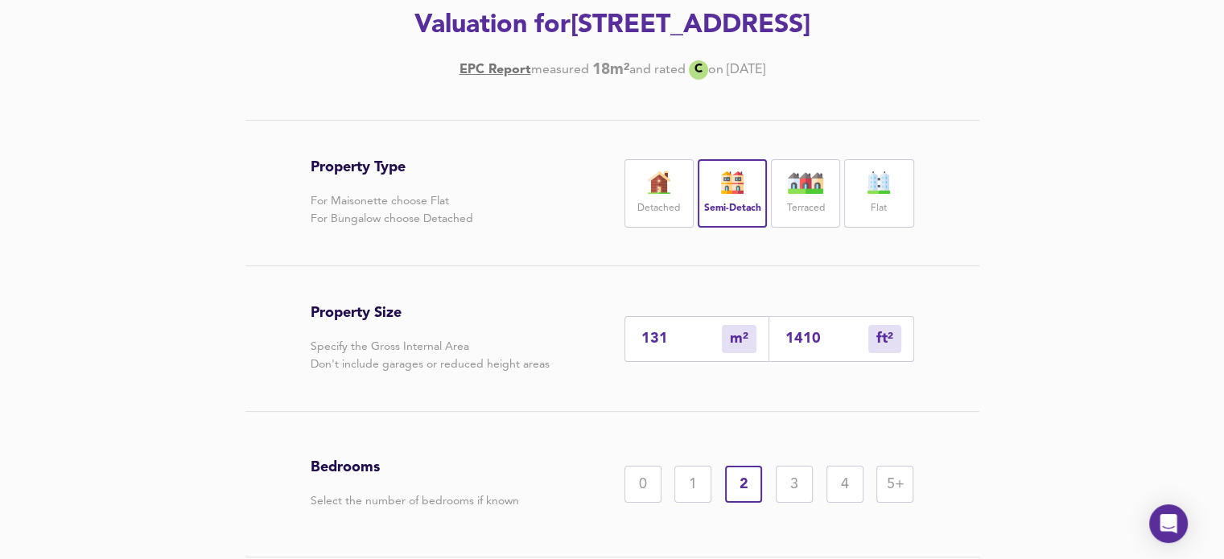
type input "1410"
click at [791, 489] on div "3" at bounding box center [794, 484] width 37 height 37
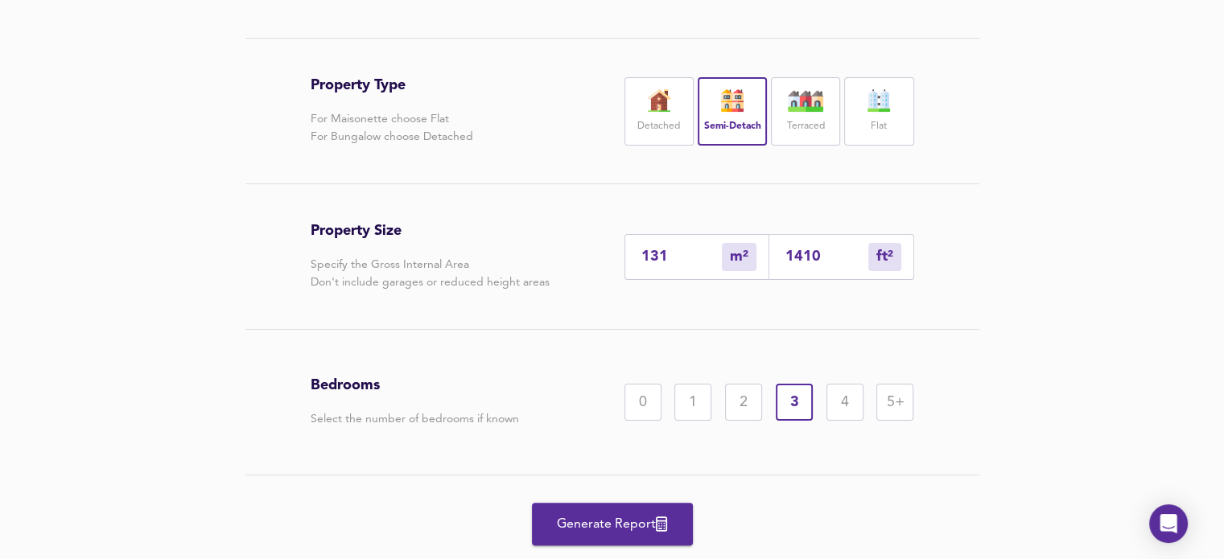
scroll to position [363, 0]
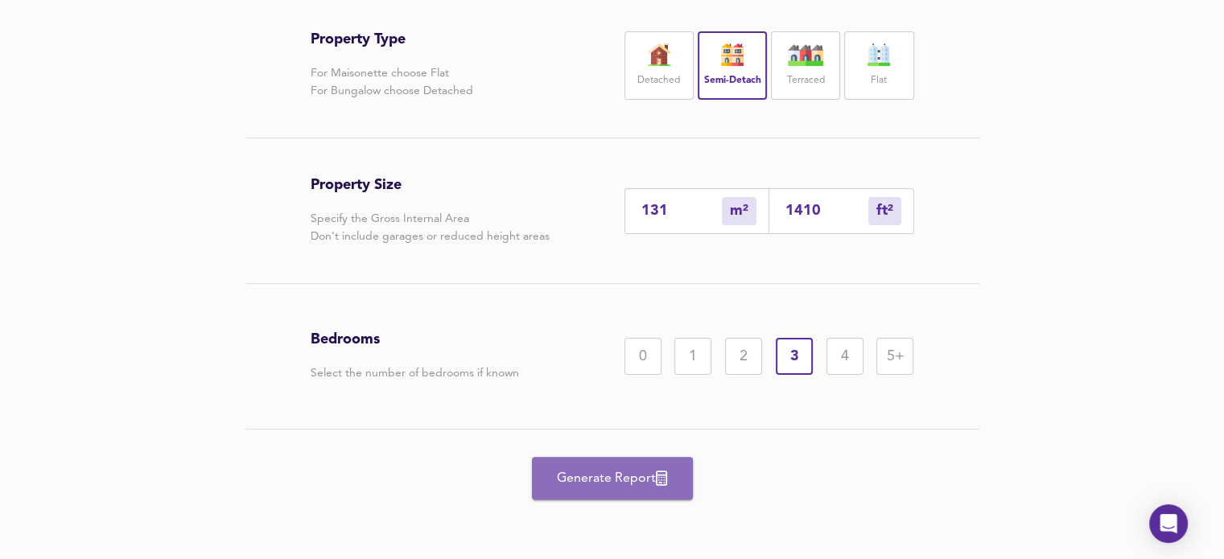
click at [622, 482] on span "Generate Report" at bounding box center [612, 479] width 129 height 23
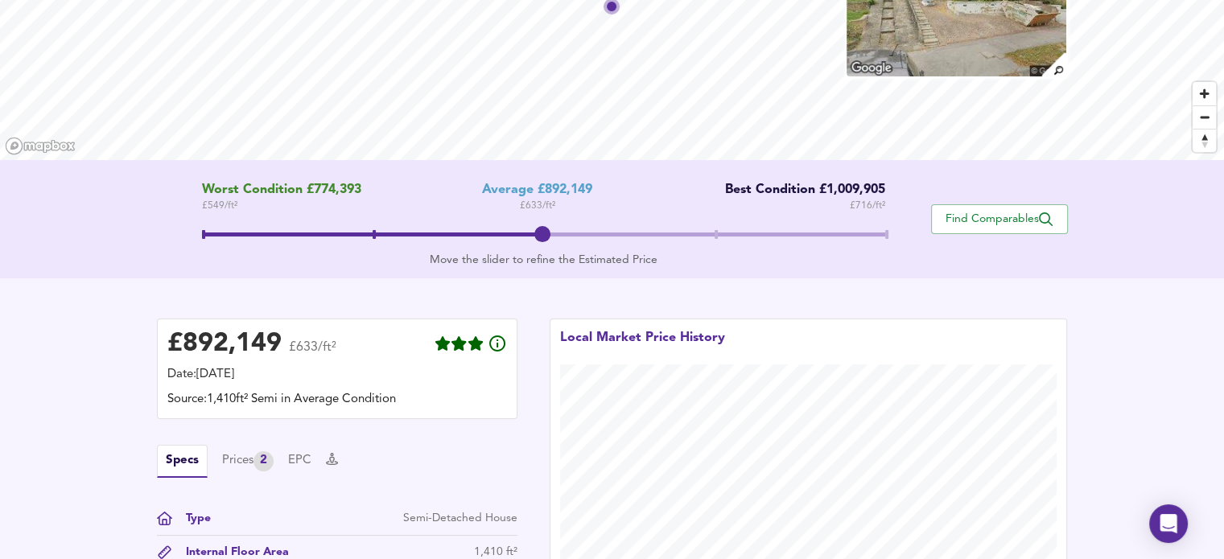
scroll to position [188, 0]
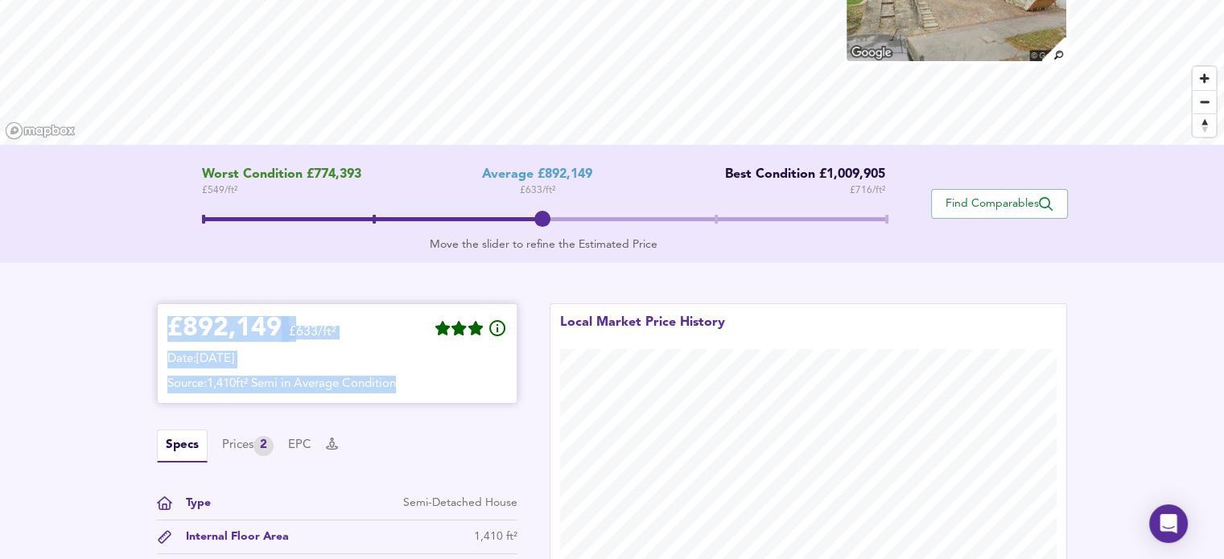
drag, startPoint x: 171, startPoint y: 324, endPoint x: 460, endPoint y: 385, distance: 295.4
click at [460, 385] on div "£ 892,149 £633/ft² Date: [DATE] Source: 1,410ft² Semi in Average Condition" at bounding box center [337, 354] width 340 height 80
copy div "£ 892,149 £633/ft² Date: [DATE] Source: 1,410ft² Semi in Average Condition"
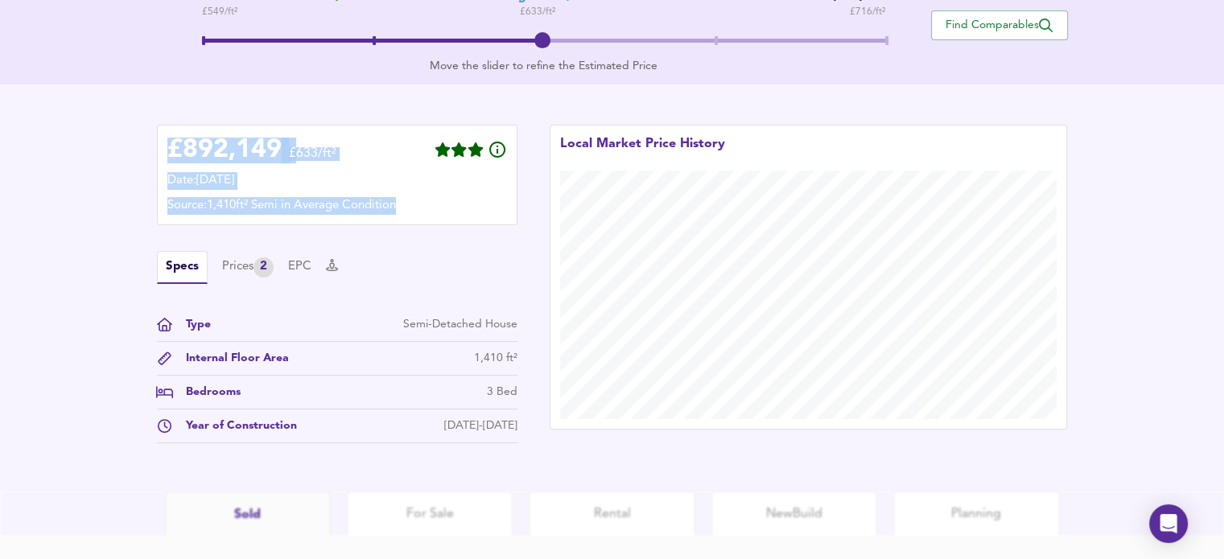
scroll to position [314, 0]
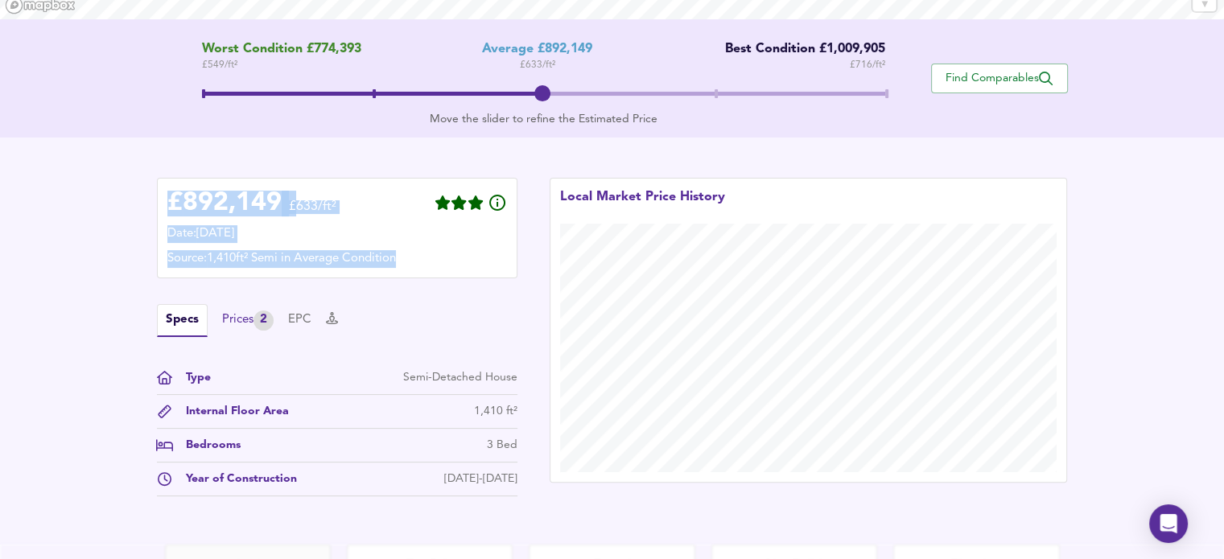
click at [233, 324] on div "Prices 2" at bounding box center [248, 321] width 52 height 20
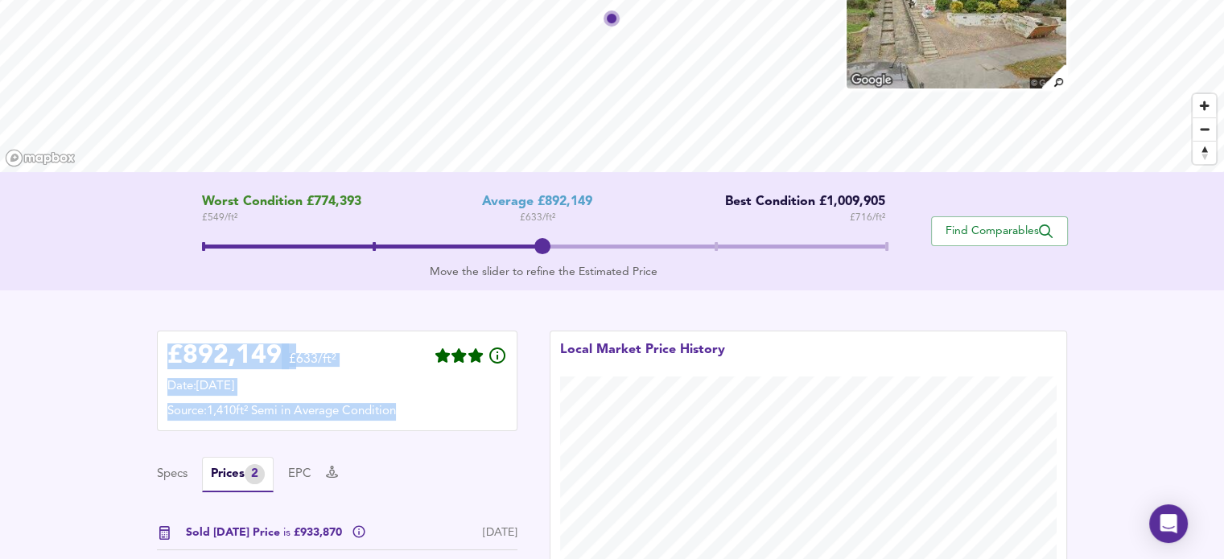
scroll to position [203, 0]
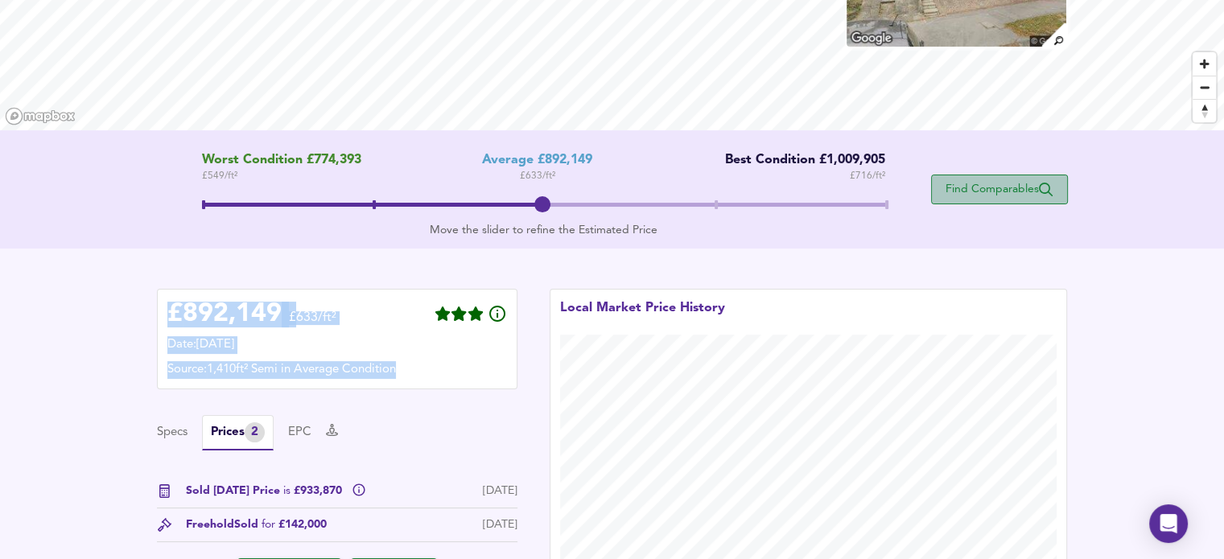
click at [983, 189] on span "Find Comparables" at bounding box center [999, 189] width 119 height 15
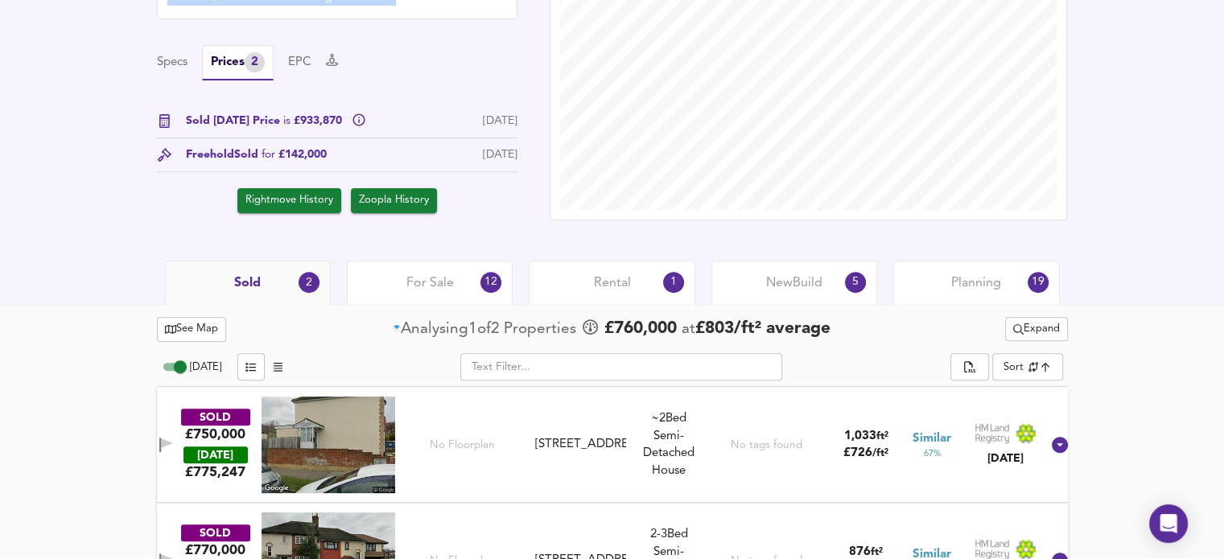
scroll to position [575, 0]
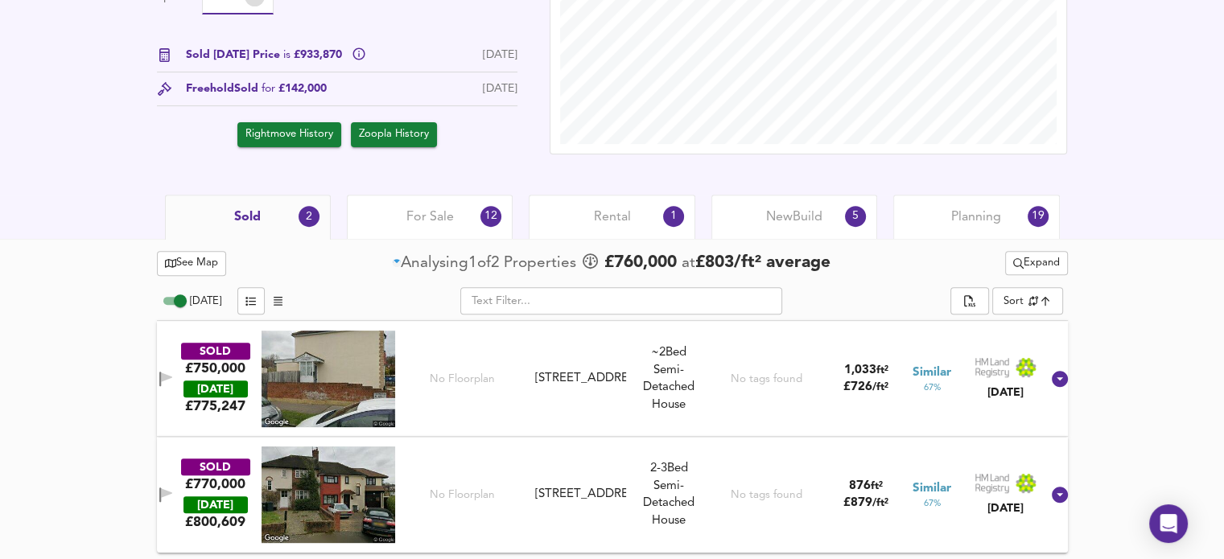
click at [431, 211] on span "For Sale" at bounding box center [430, 217] width 47 height 18
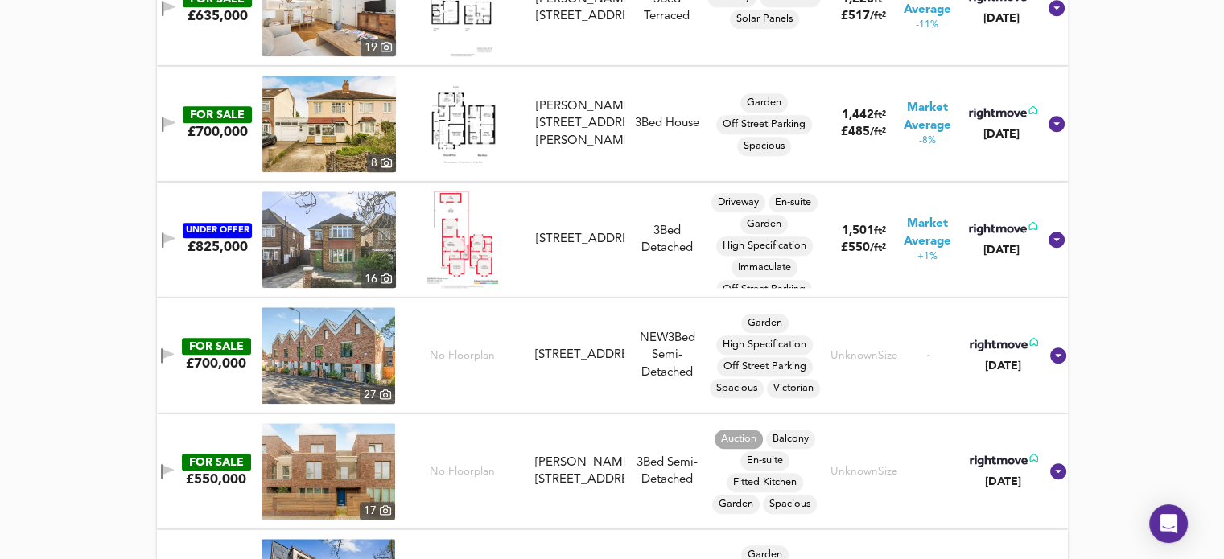
scroll to position [1616, 0]
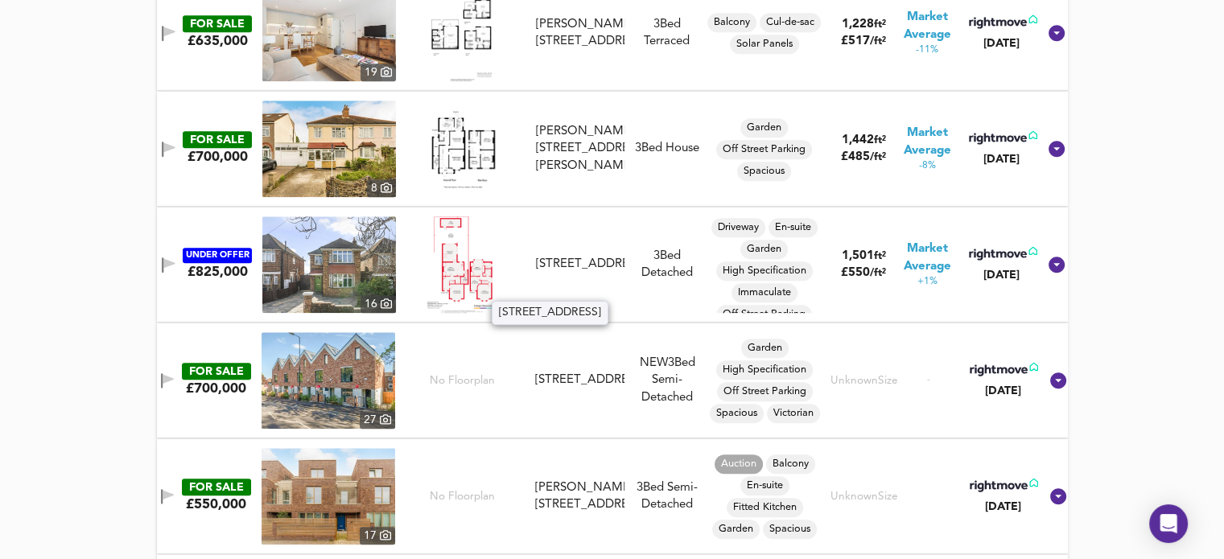
click at [564, 266] on div "[STREET_ADDRESS]" at bounding box center [580, 264] width 89 height 17
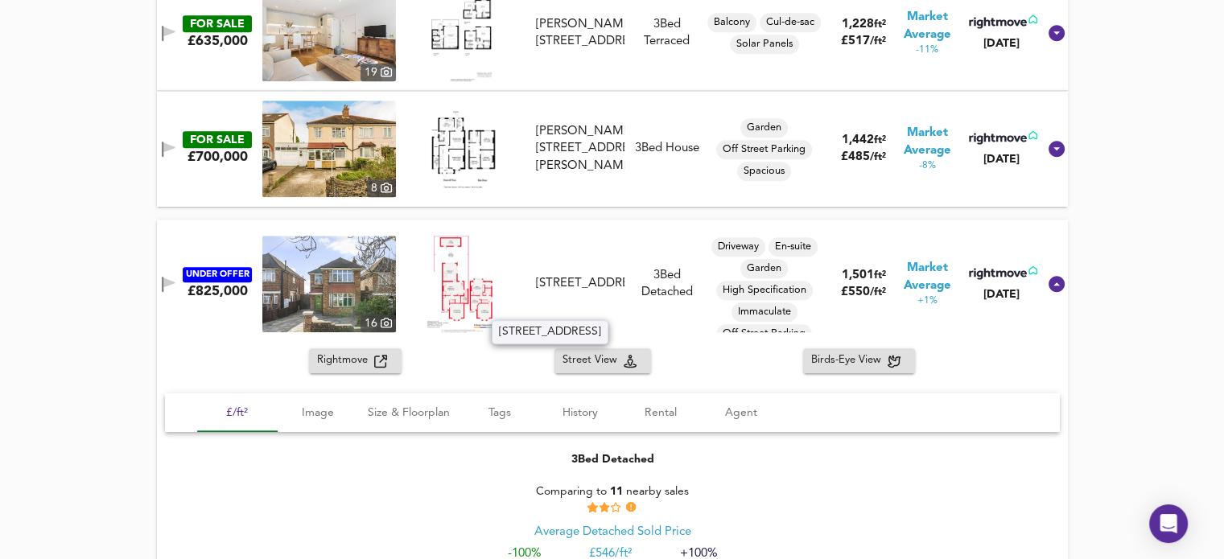
click at [600, 292] on div "[STREET_ADDRESS]" at bounding box center [580, 283] width 89 height 17
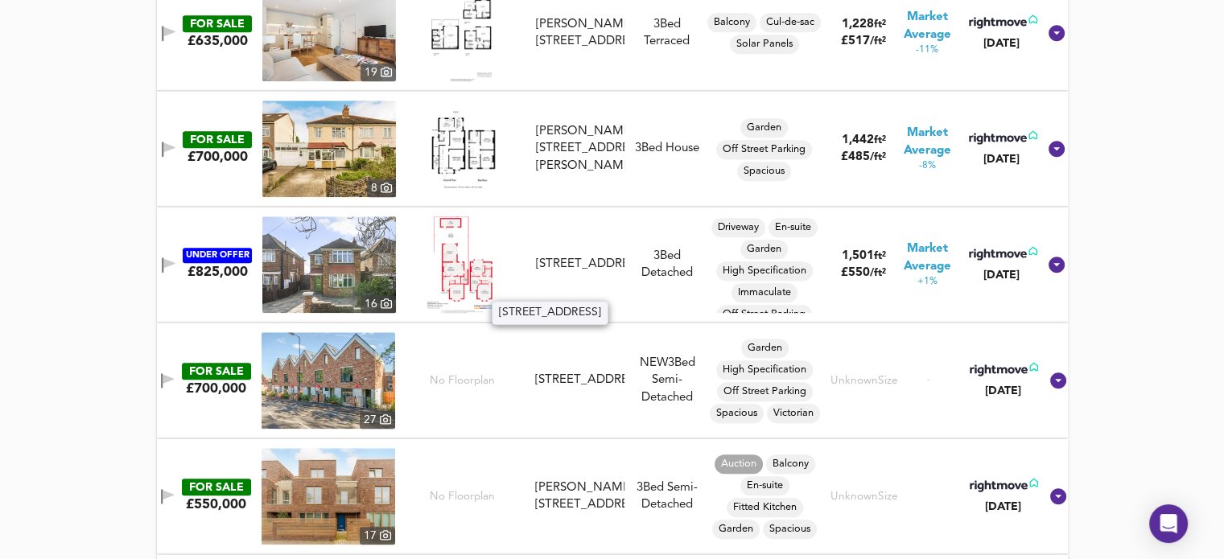
click at [600, 273] on div "[STREET_ADDRESS]" at bounding box center [580, 264] width 89 height 17
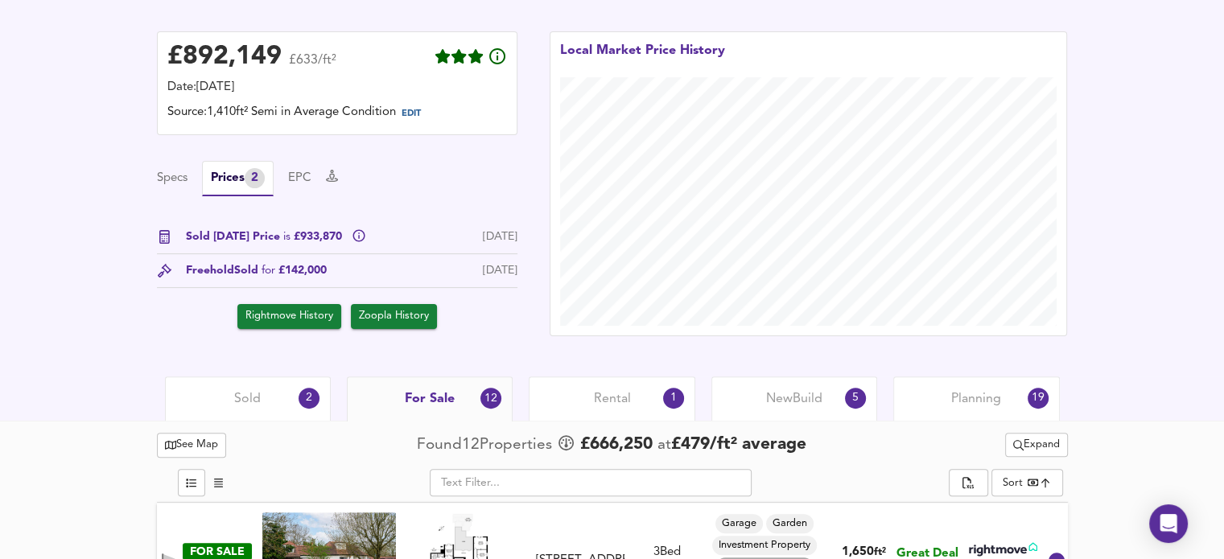
scroll to position [409, 0]
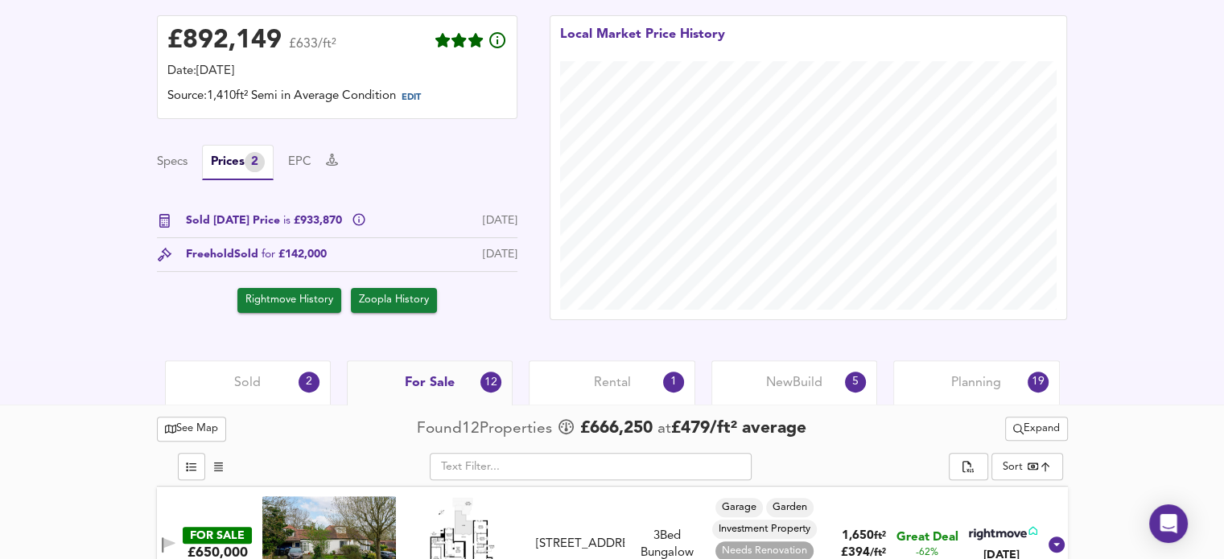
click at [976, 378] on span "Planning" at bounding box center [977, 383] width 50 height 18
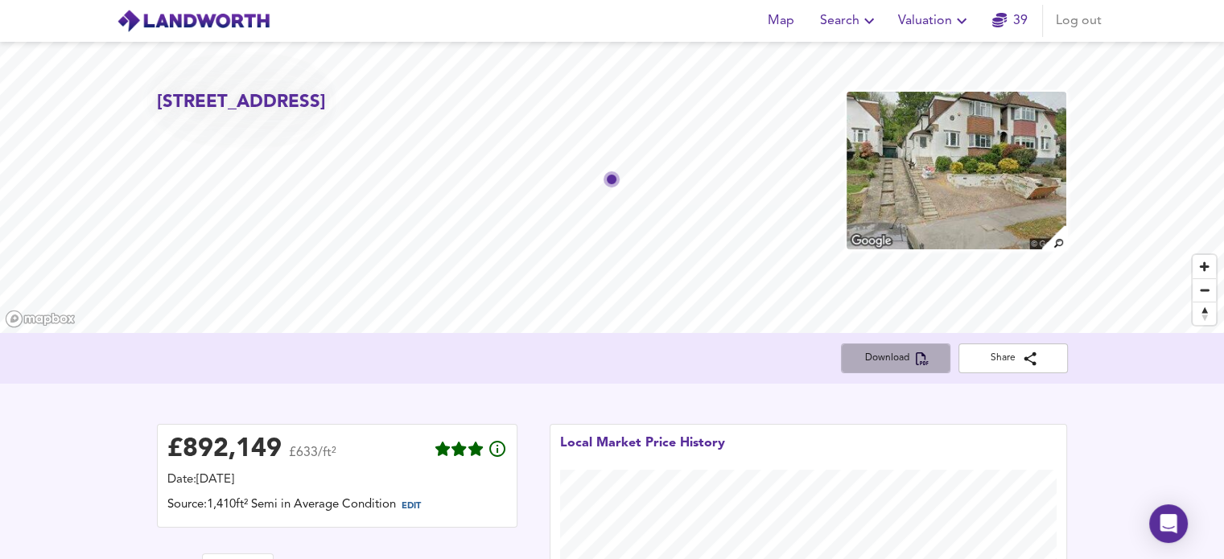
click at [895, 353] on span "Download" at bounding box center [896, 358] width 84 height 17
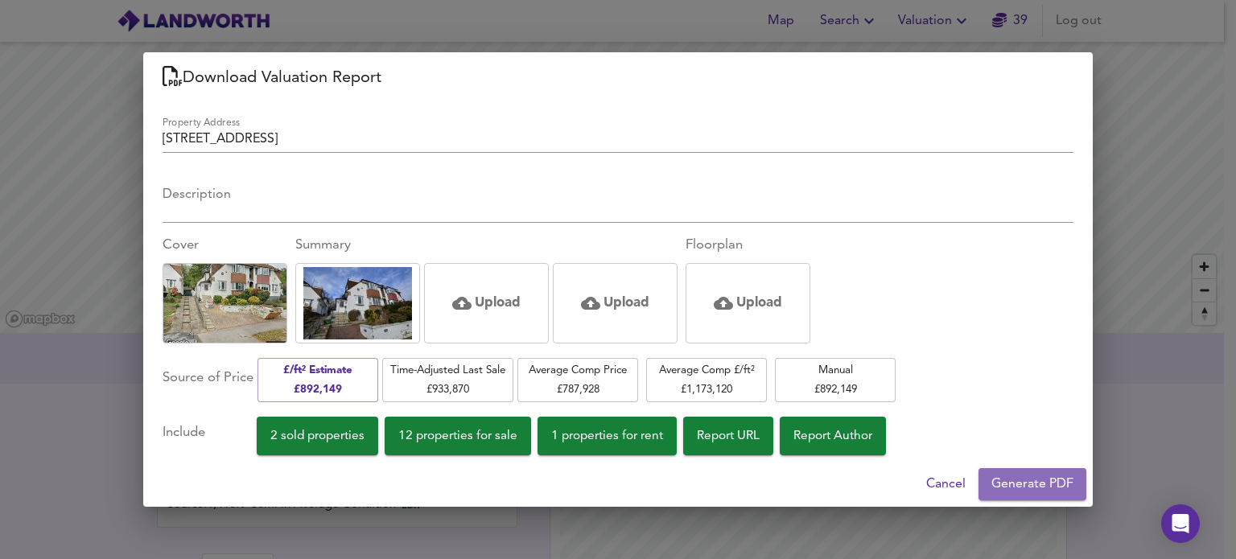
click at [1018, 485] on span "Generate PDF" at bounding box center [1033, 484] width 82 height 23
